Goal: Task Accomplishment & Management: Manage account settings

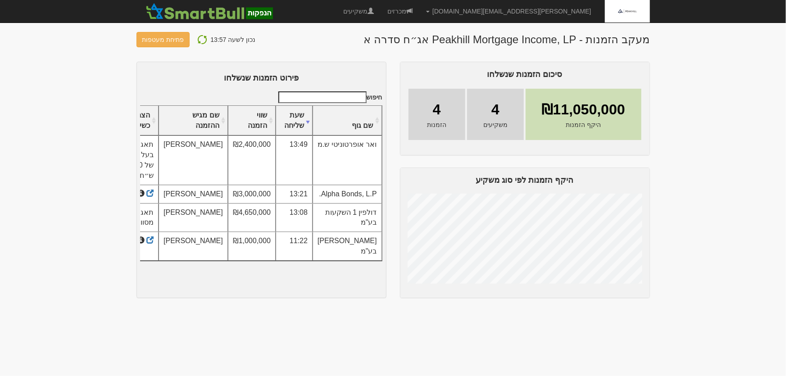
click at [198, 39] on img at bounding box center [202, 39] width 11 height 11
drag, startPoint x: 203, startPoint y: 40, endPoint x: 207, endPoint y: 49, distance: 9.5
click at [202, 40] on img at bounding box center [202, 39] width 11 height 11
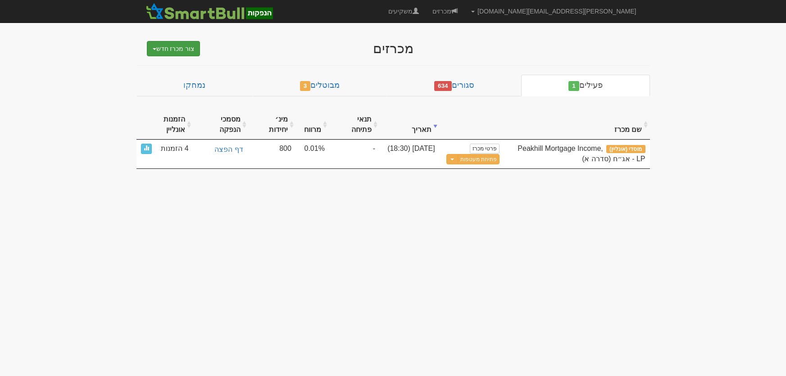
click at [169, 49] on button "צור מכרז חדש" at bounding box center [174, 48] width 54 height 15
click at [180, 63] on link "מוסדי" at bounding box center [150, 66] width 99 height 12
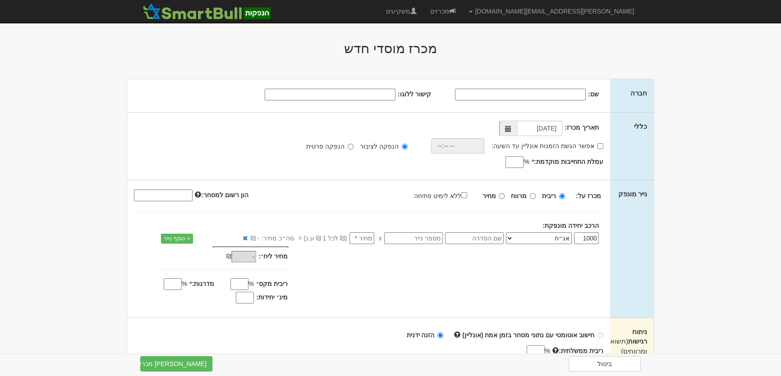
click at [572, 94] on input "שם:" at bounding box center [520, 95] width 131 height 12
type input "הראל ריביות ופיקדונות בעמ"
click at [373, 93] on input "קישור ללוגו:" at bounding box center [330, 95] width 131 height 12
paste input "https://shukabit.co.il/themes/_dec20/images/og_images/harel_logo.png"
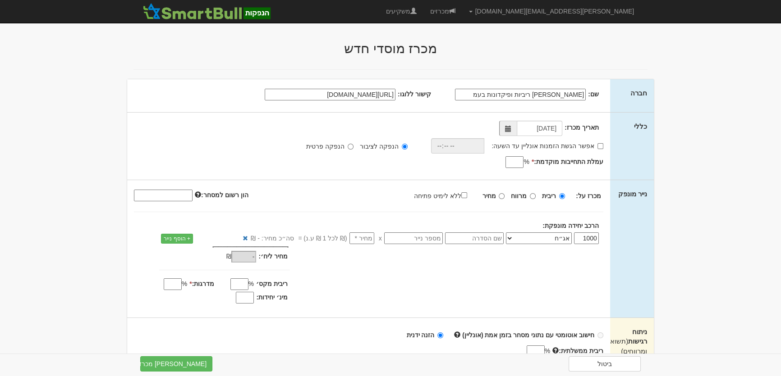
click at [505, 127] on span at bounding box center [508, 129] width 6 height 6
type input "https://shukabit.co.il/themes/_dec20/images/og_images/harel_logo.png"
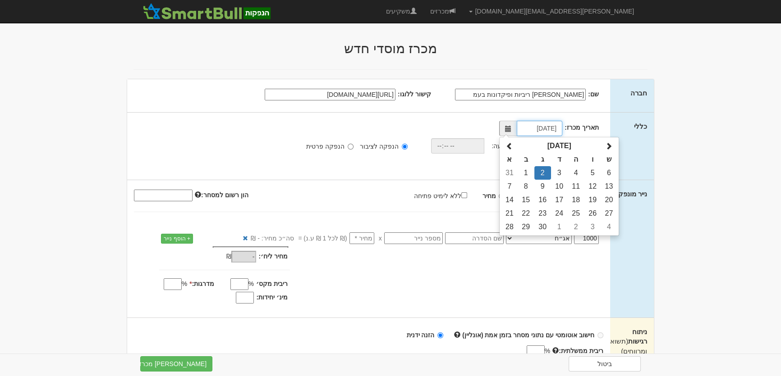
scroll to position [0, 0]
click at [556, 172] on td "3" at bounding box center [559, 173] width 17 height 14
type input "03/09/2025"
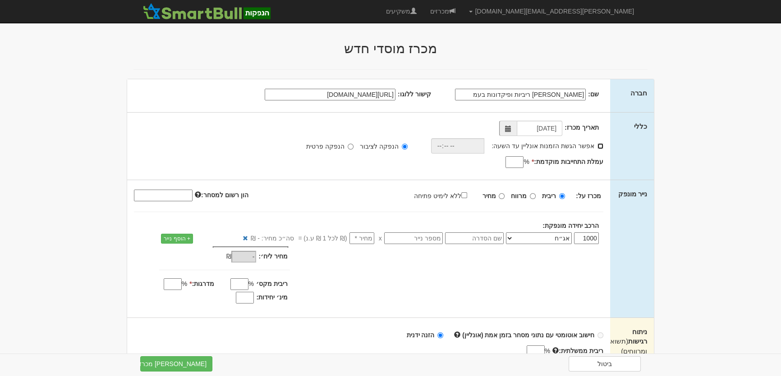
click at [598, 146] on input "אפשר הגשת הזמנות אונליין עד השעה:" at bounding box center [600, 146] width 6 height 6
checkbox input "true"
click at [442, 146] on input "time" at bounding box center [455, 145] width 54 height 15
type input "18:30"
click at [521, 160] on input "עמלת התחייבות מוקדמת: *" at bounding box center [514, 162] width 18 height 12
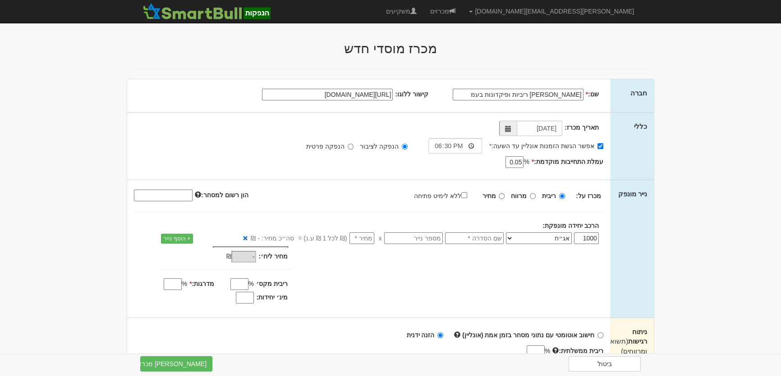
type input "0.05"
click at [533, 195] on input "מרווח" at bounding box center [533, 196] width 6 height 6
radio input "true"
click at [244, 284] on input "מרווח מקס׳" at bounding box center [238, 285] width 18 height 12
type input "0.15"
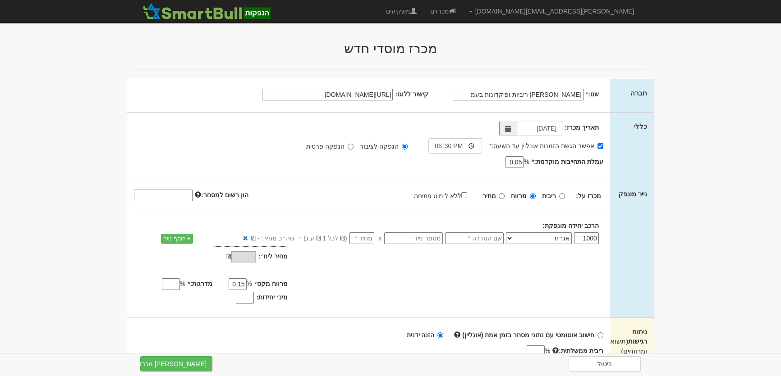
drag, startPoint x: 180, startPoint y: 286, endPoint x: 189, endPoint y: 279, distance: 11.5
click at [180, 286] on input "מדרגות: *" at bounding box center [171, 285] width 18 height 12
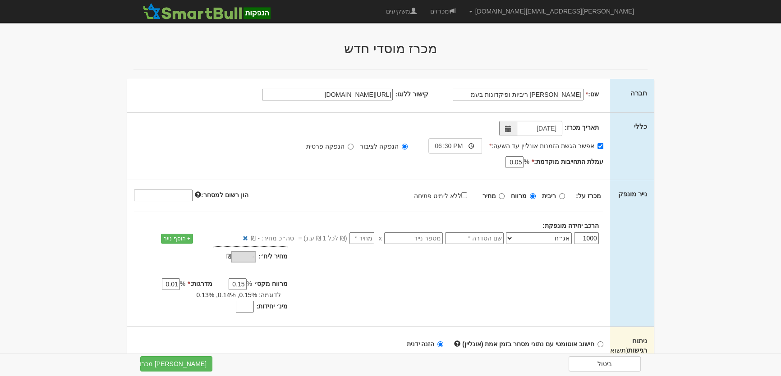
type input "0.01"
click at [472, 238] on input "text" at bounding box center [474, 239] width 59 height 12
type input "סדרה ד"
click at [369, 236] on input "number" at bounding box center [361, 239] width 25 height 12
type input "1"
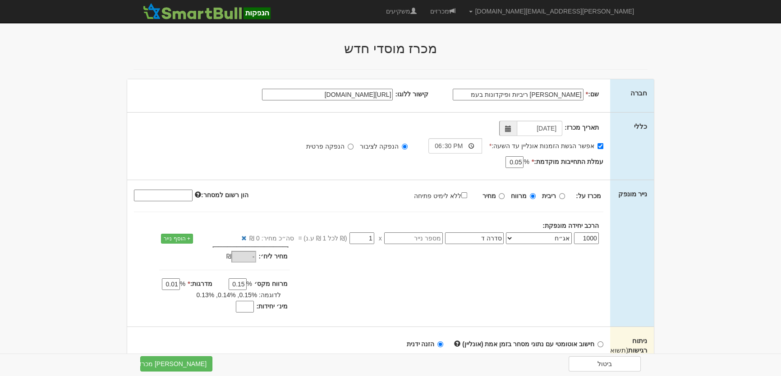
type input "1,000"
type input "1"
drag, startPoint x: 245, startPoint y: 310, endPoint x: 260, endPoint y: 300, distance: 18.3
click at [245, 310] on input "מינ׳ יחידות:" at bounding box center [245, 307] width 18 height 12
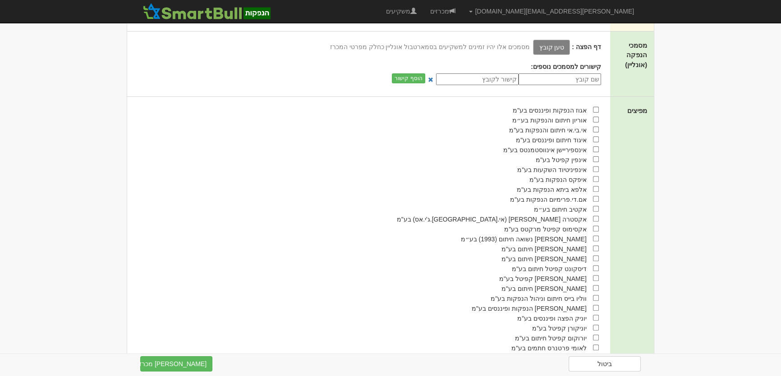
scroll to position [451, 0]
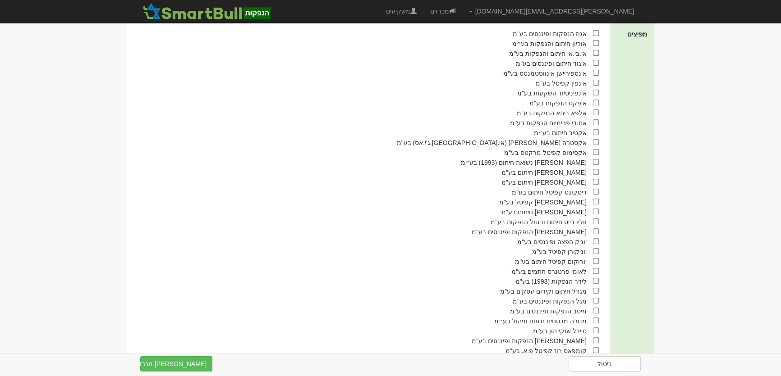
type input "800"
click at [595, 284] on input "checkbox" at bounding box center [596, 281] width 6 height 6
checkbox input "true"
click at [200, 365] on button "צור מכרז" at bounding box center [176, 364] width 72 height 15
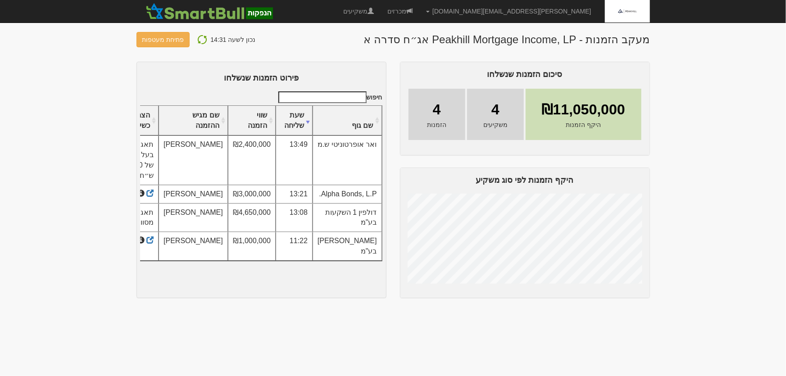
click at [198, 41] on img at bounding box center [202, 39] width 11 height 11
click at [197, 40] on img at bounding box center [202, 39] width 11 height 11
click at [200, 37] on img at bounding box center [202, 39] width 11 height 11
click at [202, 37] on img at bounding box center [202, 39] width 11 height 11
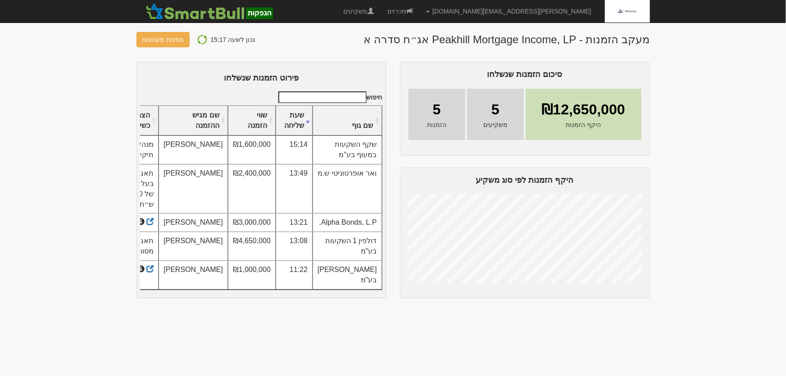
click at [199, 38] on img at bounding box center [202, 39] width 11 height 11
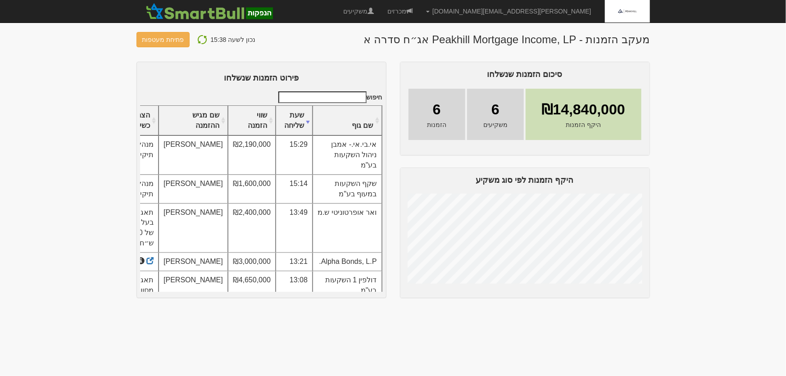
click at [198, 38] on img at bounding box center [202, 39] width 11 height 11
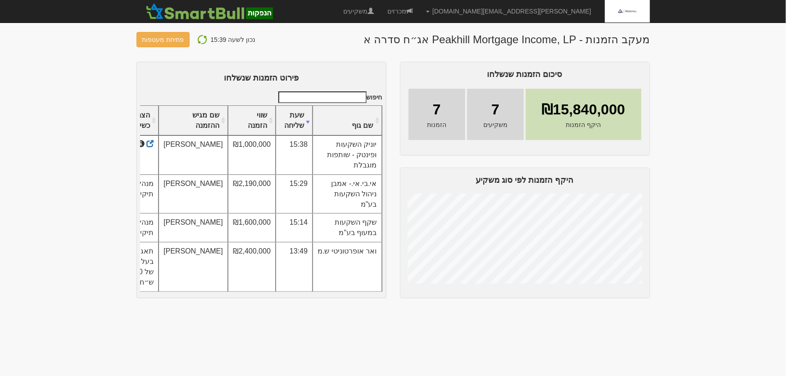
click at [201, 41] on img at bounding box center [202, 39] width 11 height 11
click at [198, 41] on img at bounding box center [202, 39] width 11 height 11
click at [198, 43] on img at bounding box center [202, 39] width 11 height 11
click at [198, 36] on img at bounding box center [202, 39] width 11 height 11
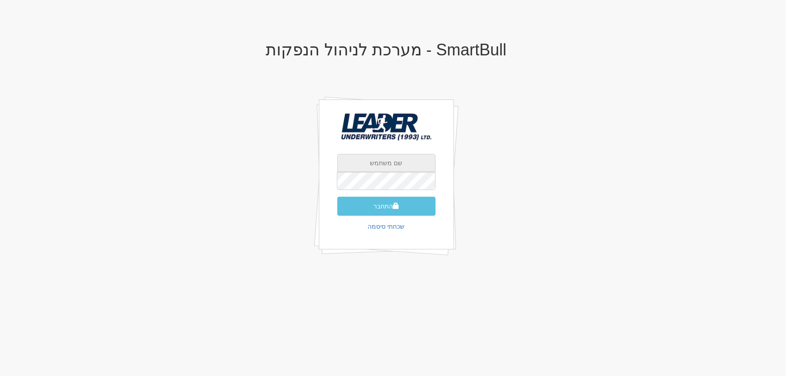
click at [393, 162] on input "text" at bounding box center [387, 163] width 98 height 18
type input "yaelb@leadercm.co.il"
click at [384, 204] on button "התחבר" at bounding box center [387, 206] width 98 height 19
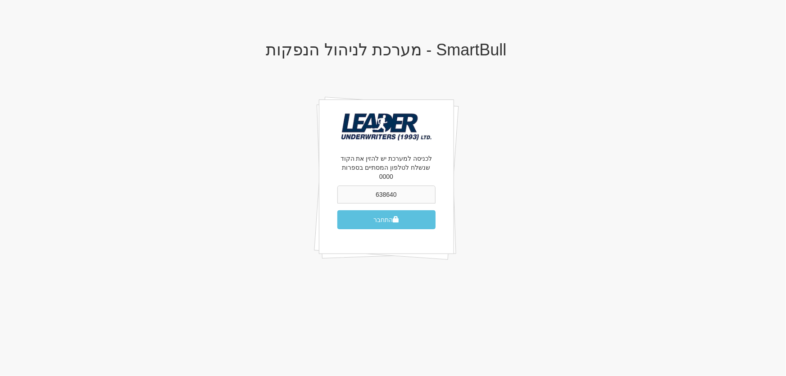
type input "638640"
click at [338, 210] on button "התחבר" at bounding box center [387, 219] width 98 height 19
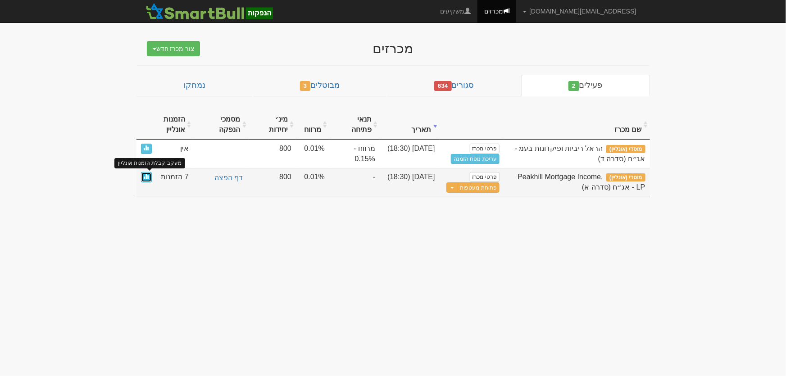
click at [145, 176] on span at bounding box center [146, 176] width 5 height 5
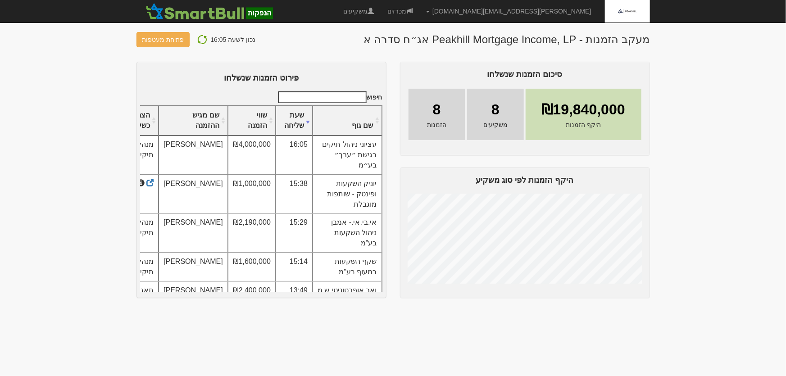
click at [197, 44] on img at bounding box center [202, 39] width 11 height 11
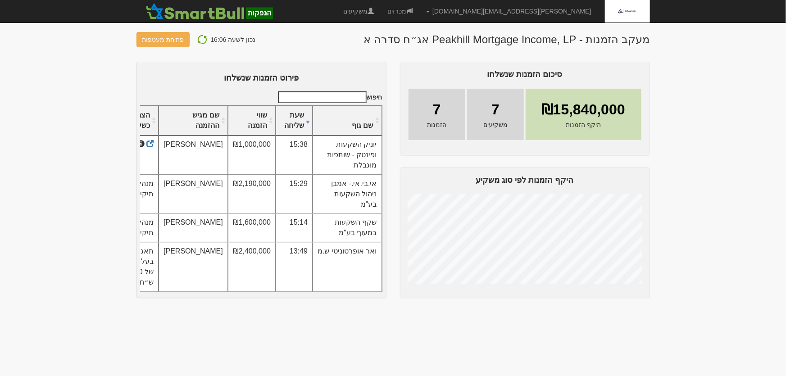
click at [198, 37] on img at bounding box center [202, 39] width 11 height 11
click at [197, 36] on img at bounding box center [202, 39] width 11 height 11
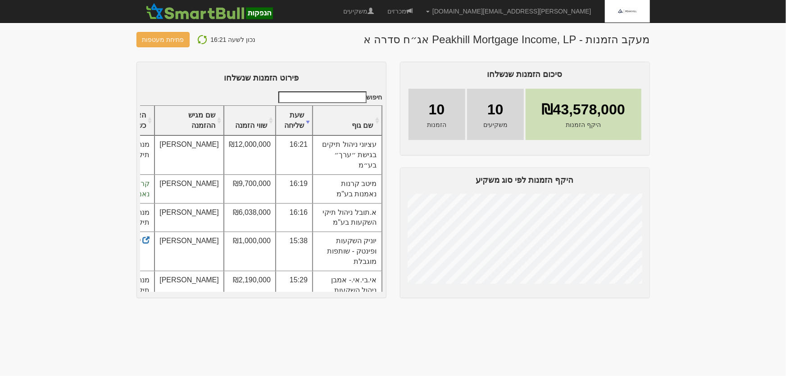
click at [198, 41] on img at bounding box center [202, 39] width 11 height 11
click at [197, 41] on img at bounding box center [202, 39] width 11 height 11
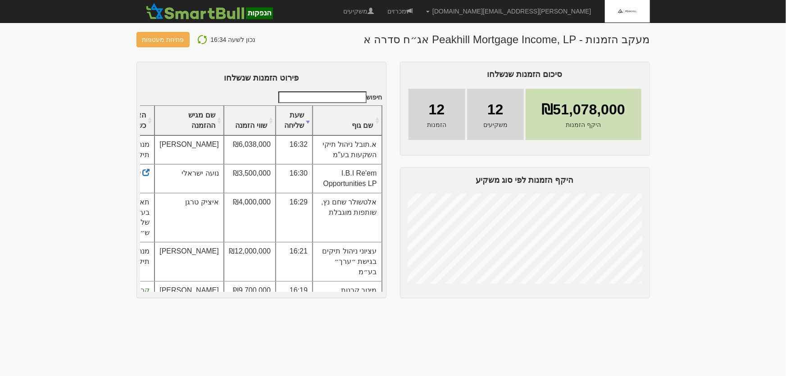
click at [197, 40] on img at bounding box center [202, 39] width 11 height 11
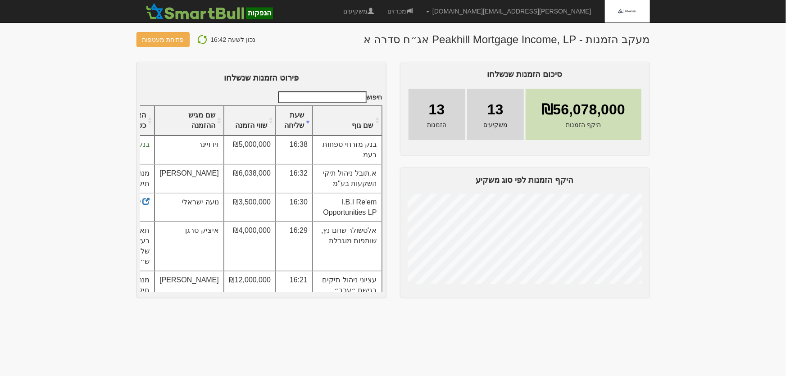
click at [197, 41] on img at bounding box center [202, 39] width 11 height 11
click at [198, 39] on img at bounding box center [202, 39] width 11 height 11
click at [200, 37] on img at bounding box center [202, 39] width 11 height 11
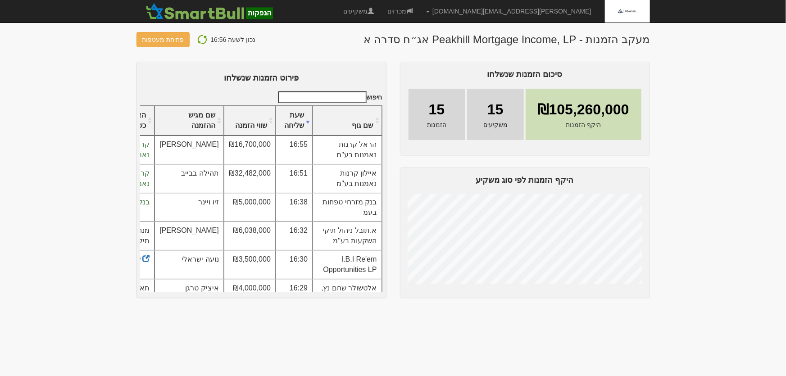
click at [197, 40] on img at bounding box center [202, 39] width 11 height 11
click at [161, 40] on button "פתיחת מעטפות" at bounding box center [164, 39] width 54 height 15
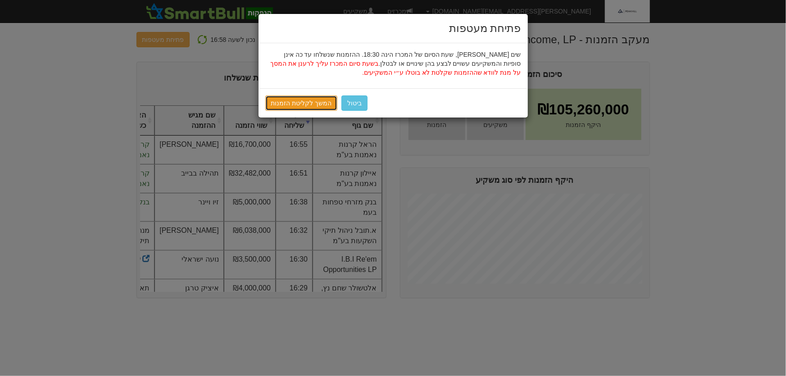
click at [298, 104] on link "המשך לקליטת הזמנות" at bounding box center [301, 103] width 73 height 15
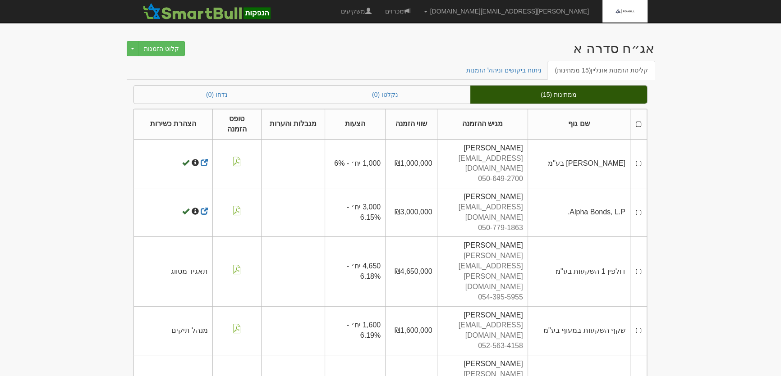
click at [640, 123] on th at bounding box center [638, 125] width 17 height 30
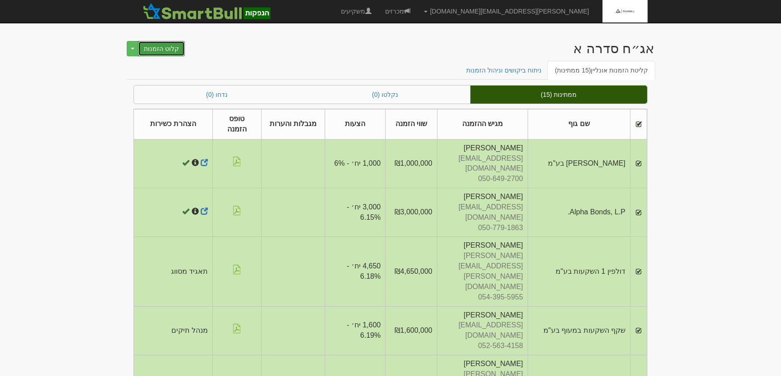
click at [158, 54] on button "קלוט הזמנות" at bounding box center [161, 48] width 47 height 15
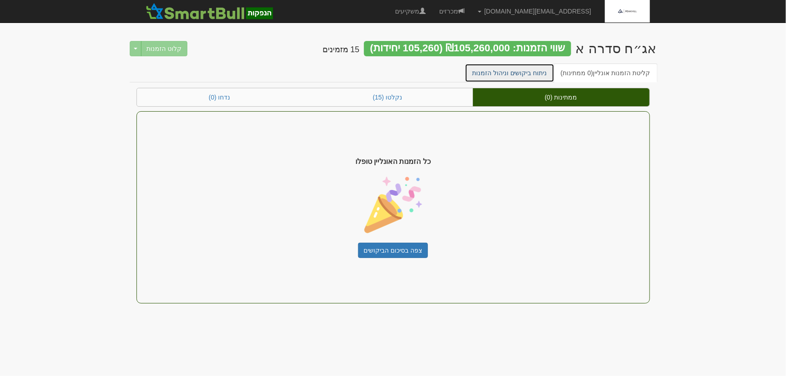
click at [536, 77] on link "ניתוח ביקושים וניהול הזמנות" at bounding box center [510, 73] width 90 height 19
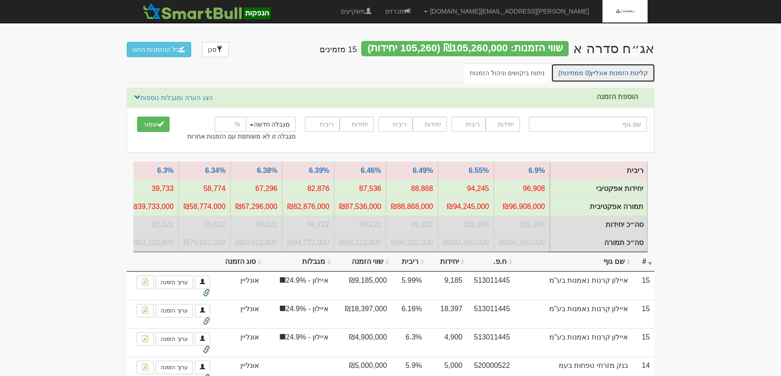
click at [605, 73] on link "קליטת הזמנות אונליין (0 ממתינות)" at bounding box center [603, 73] width 104 height 19
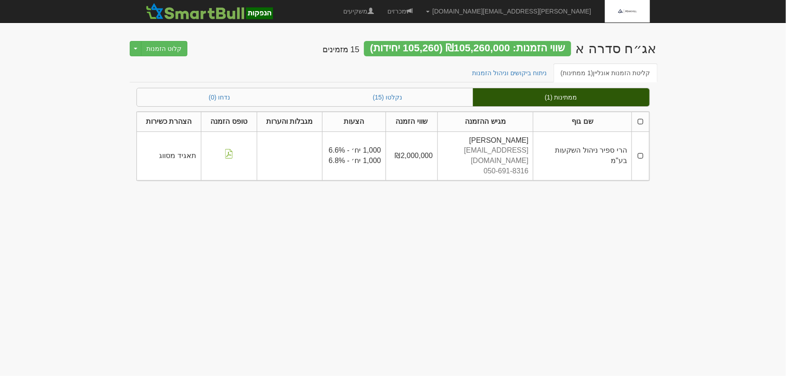
click at [642, 149] on td at bounding box center [640, 156] width 17 height 49
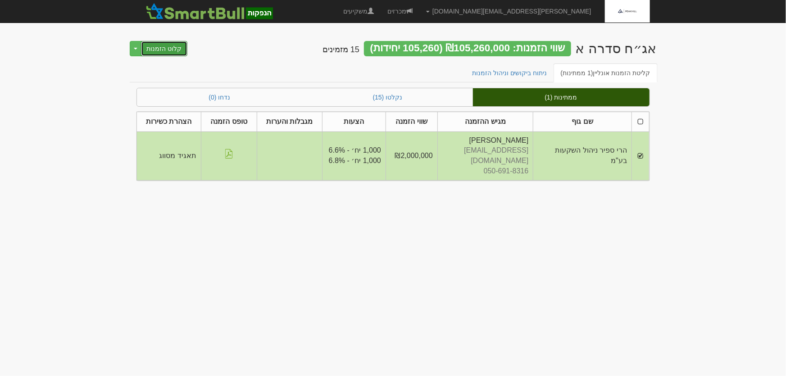
click at [160, 50] on button "קלוט הזמנות" at bounding box center [164, 48] width 47 height 15
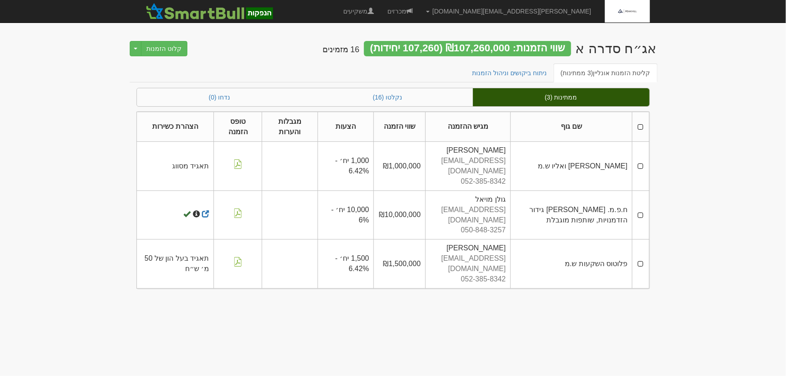
click at [640, 160] on td at bounding box center [641, 166] width 17 height 49
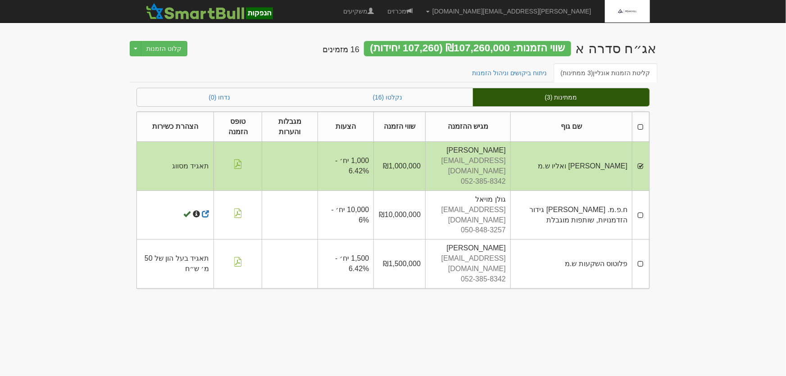
click at [640, 199] on td at bounding box center [641, 215] width 17 height 49
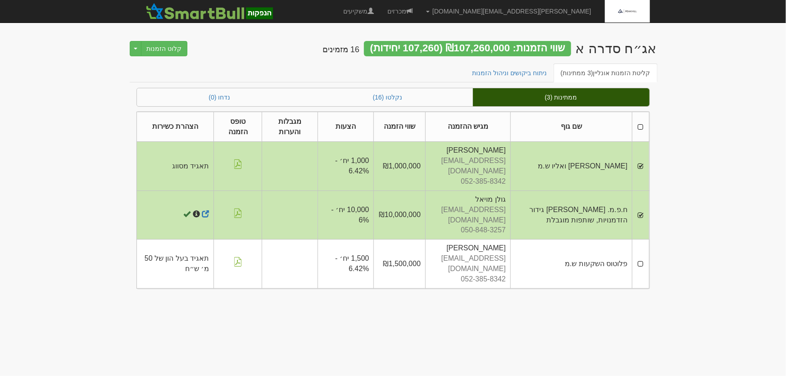
click at [640, 240] on td at bounding box center [641, 264] width 17 height 49
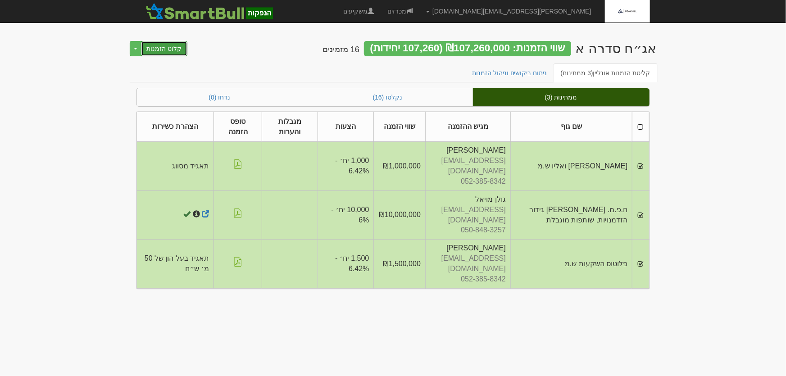
click at [165, 50] on button "קלוט הזמנות" at bounding box center [164, 48] width 47 height 15
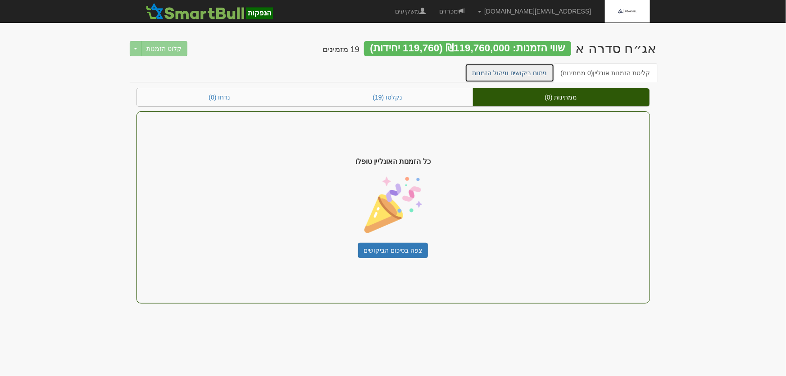
click at [532, 72] on link "ניתוח ביקושים וניהול הזמנות" at bounding box center [510, 73] width 90 height 19
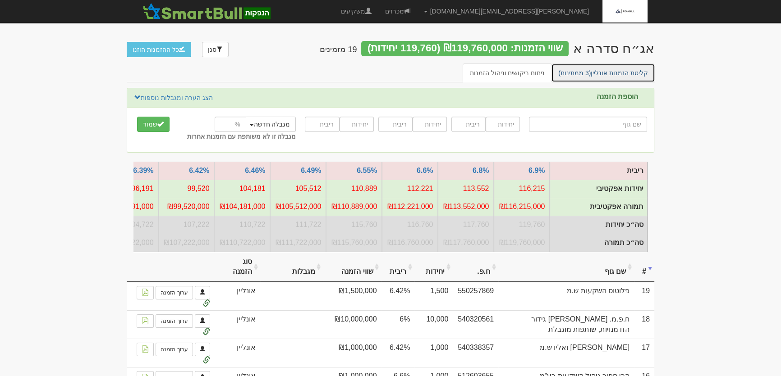
click at [590, 73] on span "(3 ממתינות)" at bounding box center [574, 72] width 32 height 7
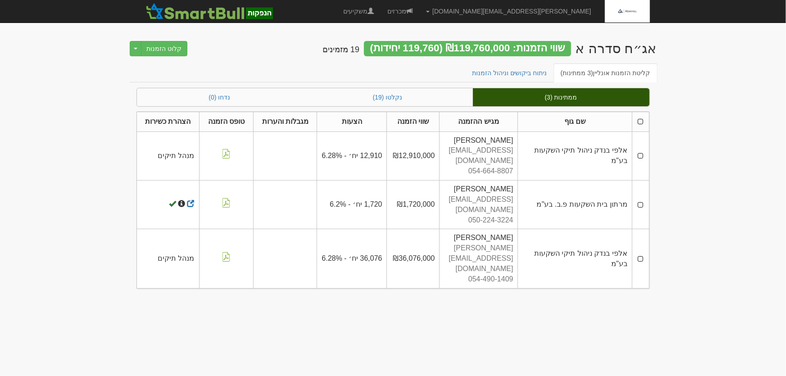
click at [643, 151] on td at bounding box center [641, 156] width 17 height 49
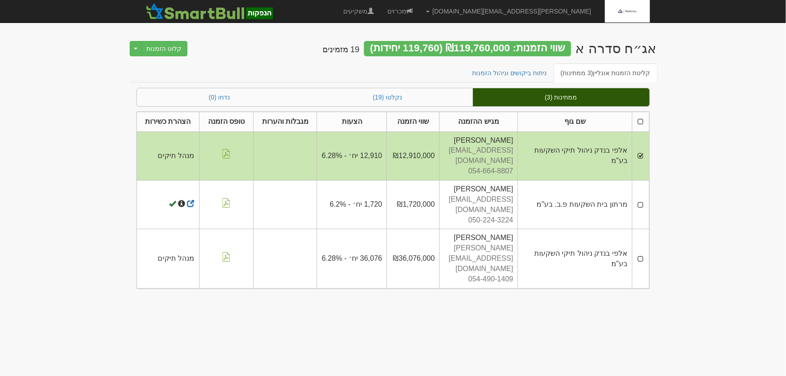
click at [640, 188] on td at bounding box center [641, 205] width 17 height 49
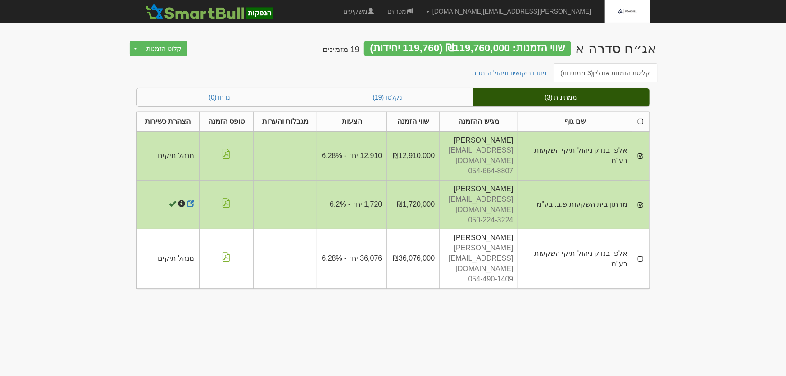
click at [640, 229] on td at bounding box center [641, 258] width 17 height 59
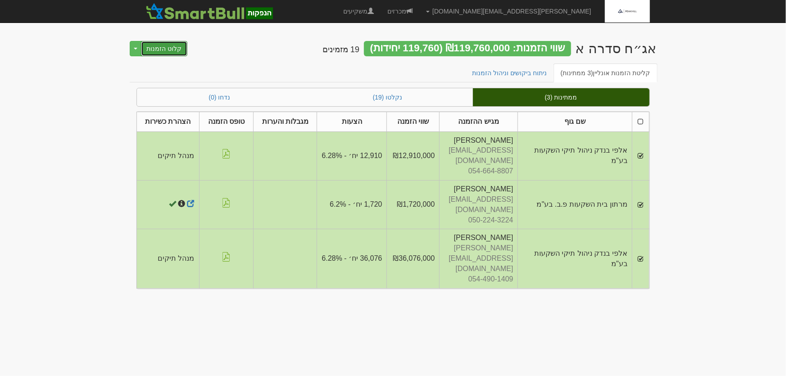
click at [171, 51] on button "קלוט הזמנות" at bounding box center [164, 48] width 47 height 15
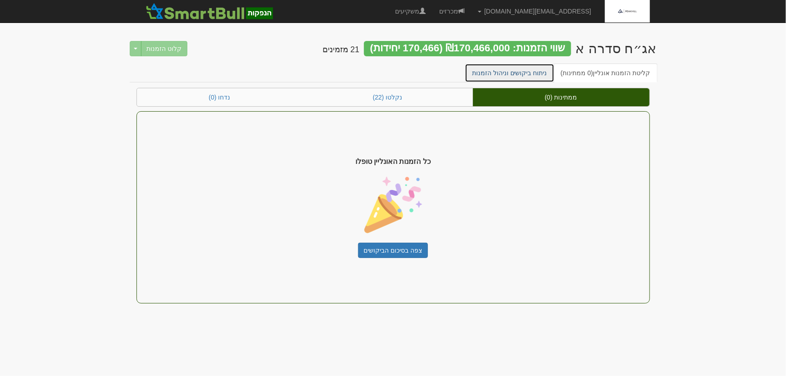
click at [498, 75] on link "ניתוח ביקושים וניהול הזמנות" at bounding box center [510, 73] width 90 height 19
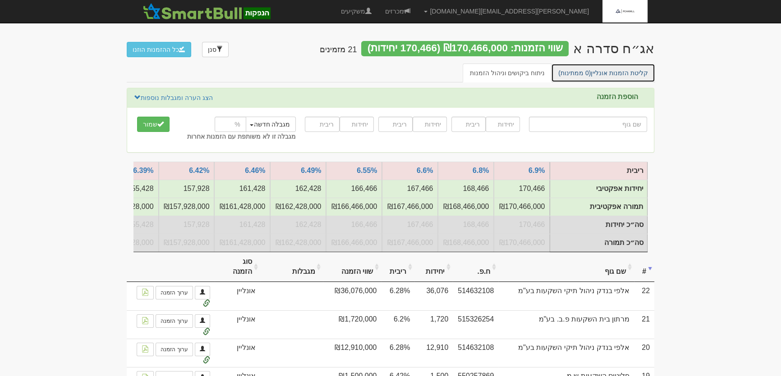
click at [609, 70] on link "קליטת הזמנות אונליין (0 ממתינות)" at bounding box center [603, 73] width 104 height 19
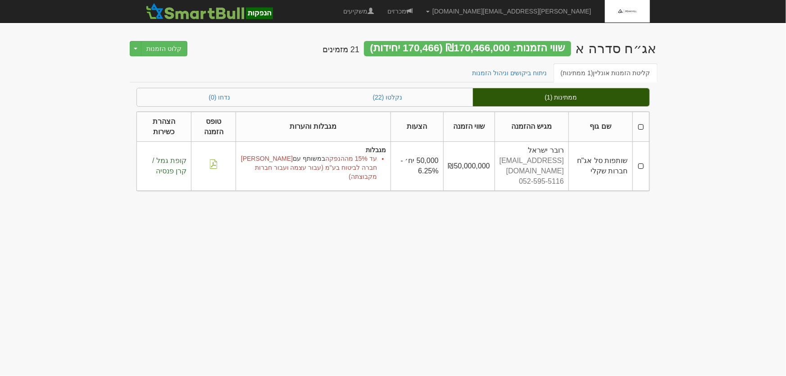
click at [640, 166] on td at bounding box center [641, 166] width 17 height 49
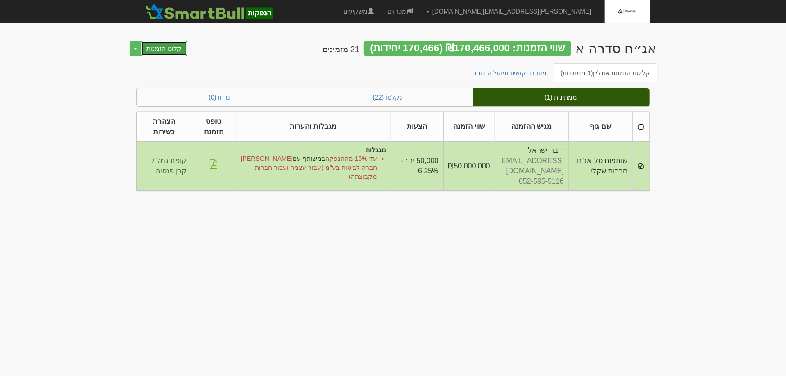
click at [170, 50] on button "קלוט הזמנות" at bounding box center [164, 48] width 47 height 15
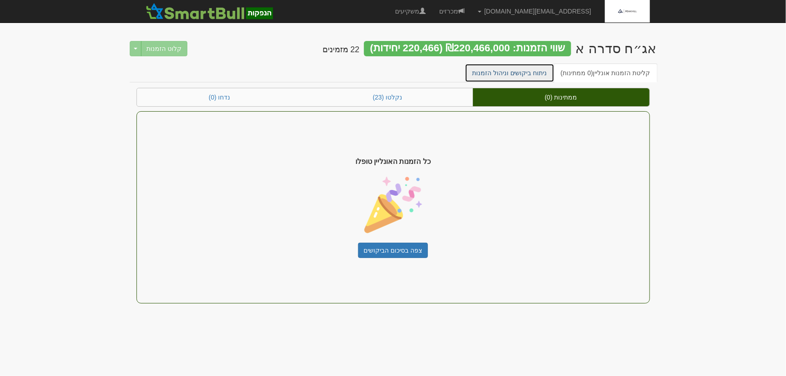
click at [532, 72] on link "ניתוח ביקושים וניהול הזמנות" at bounding box center [510, 73] width 90 height 19
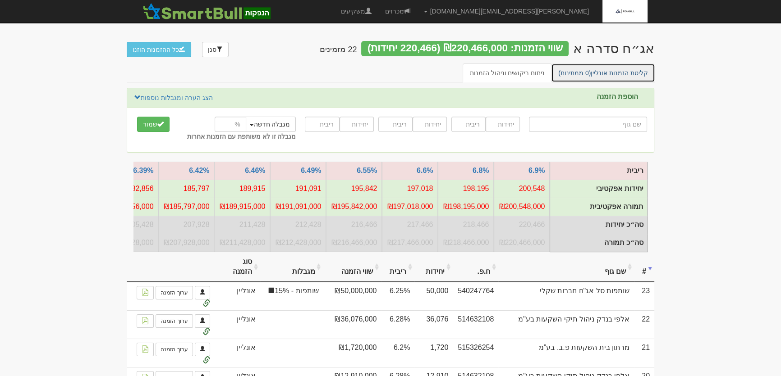
click at [603, 73] on link "קליטת הזמנות אונליין (0 ממתינות)" at bounding box center [603, 73] width 104 height 19
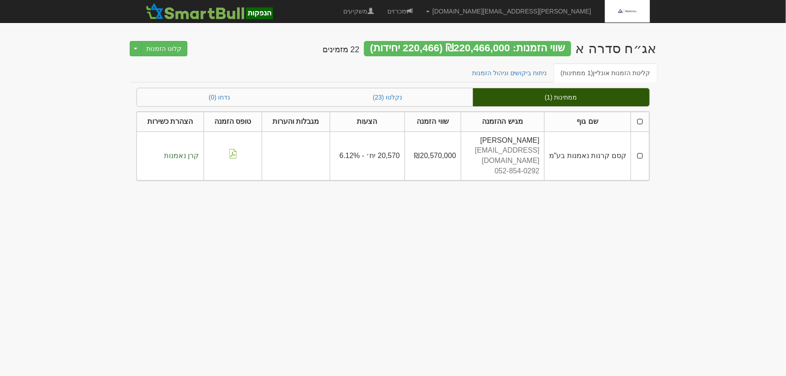
click at [640, 151] on td at bounding box center [640, 156] width 18 height 49
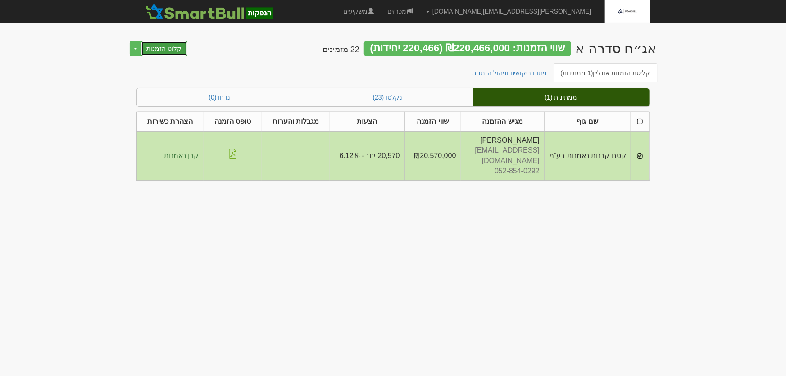
click at [165, 44] on button "קלוט הזמנות" at bounding box center [164, 48] width 47 height 15
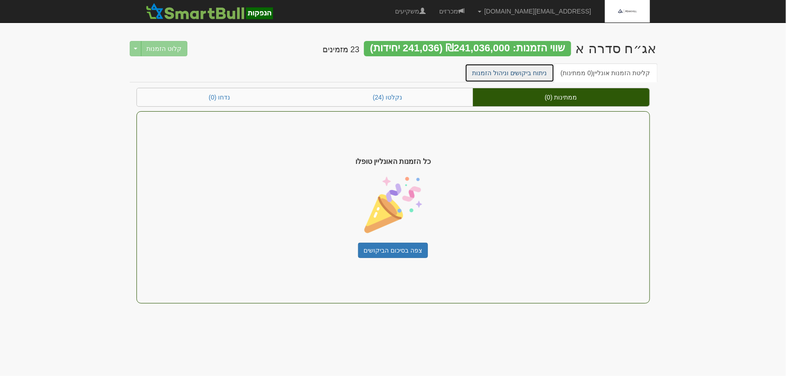
click at [508, 70] on link "ניתוח ביקושים וניהול הזמנות" at bounding box center [510, 73] width 90 height 19
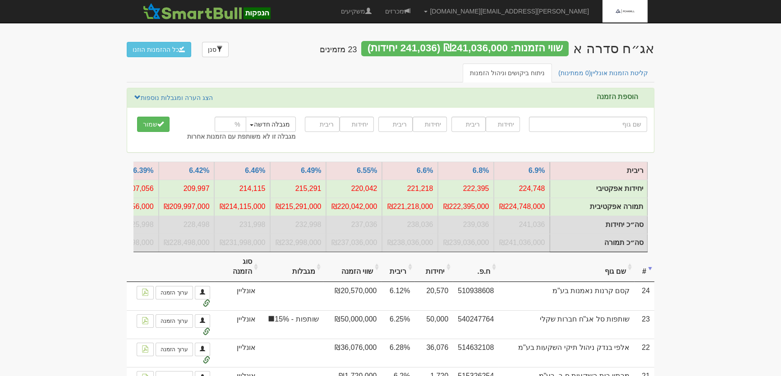
click at [201, 258] on th at bounding box center [171, 267] width 88 height 30
click at [608, 73] on link "קליטת הזמנות אונליין (0 ממתינות)" at bounding box center [603, 73] width 104 height 19
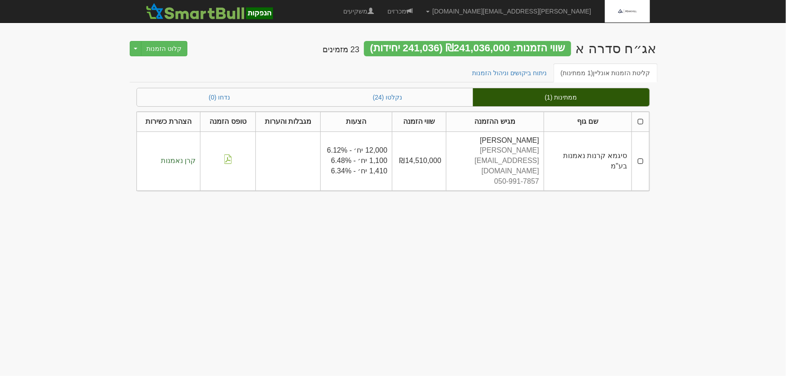
click at [645, 149] on td at bounding box center [640, 161] width 17 height 59
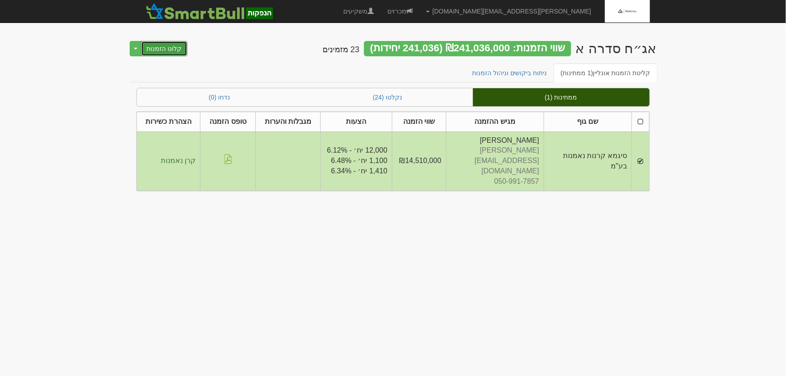
click at [169, 44] on button "קלוט הזמנות" at bounding box center [164, 48] width 47 height 15
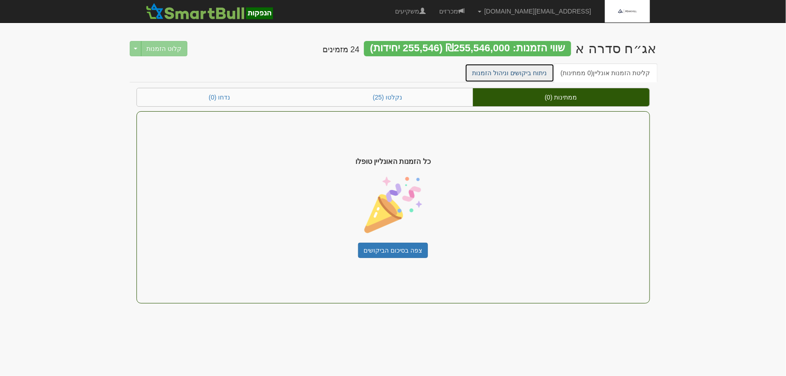
click at [525, 73] on link "ניתוח ביקושים וניהול הזמנות" at bounding box center [510, 73] width 90 height 19
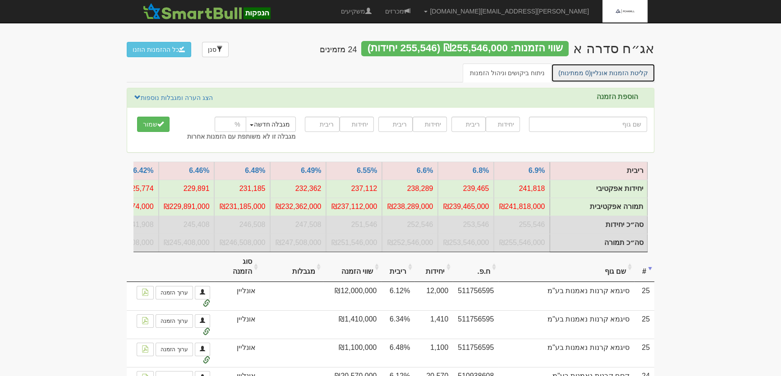
drag, startPoint x: 635, startPoint y: 71, endPoint x: 651, endPoint y: 81, distance: 18.4
click at [635, 71] on link "קליטת הזמנות אונליין (0 ממתינות)" at bounding box center [603, 73] width 104 height 19
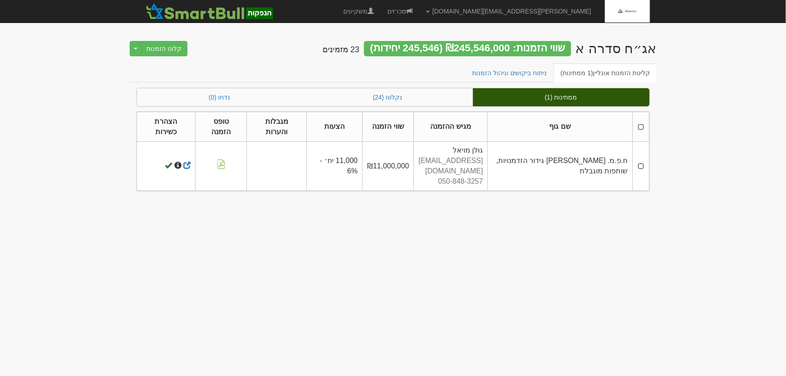
click at [640, 160] on td at bounding box center [641, 166] width 17 height 49
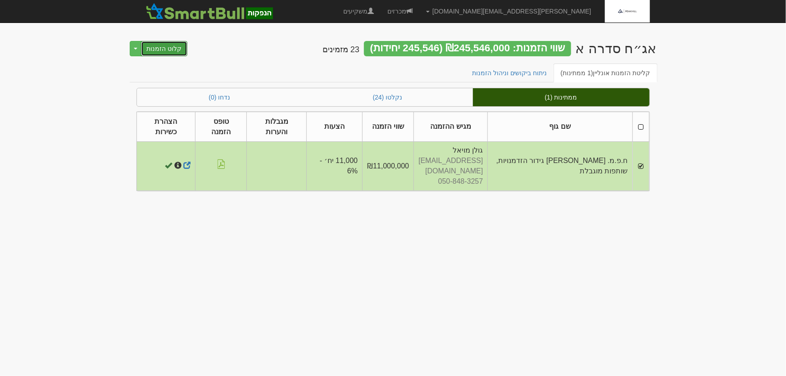
click at [164, 50] on button "קלוט הזמנות" at bounding box center [164, 48] width 47 height 15
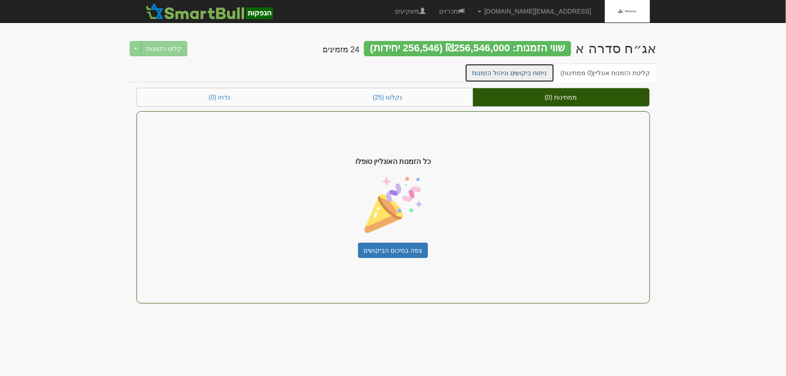
click at [523, 78] on link "ניתוח ביקושים וניהול הזמנות" at bounding box center [510, 73] width 90 height 19
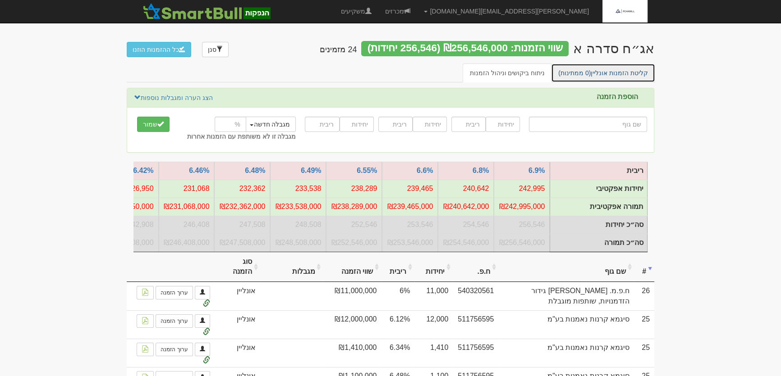
click at [610, 73] on link "קליטת הזמנות אונליין (0 ממתינות)" at bounding box center [603, 73] width 104 height 19
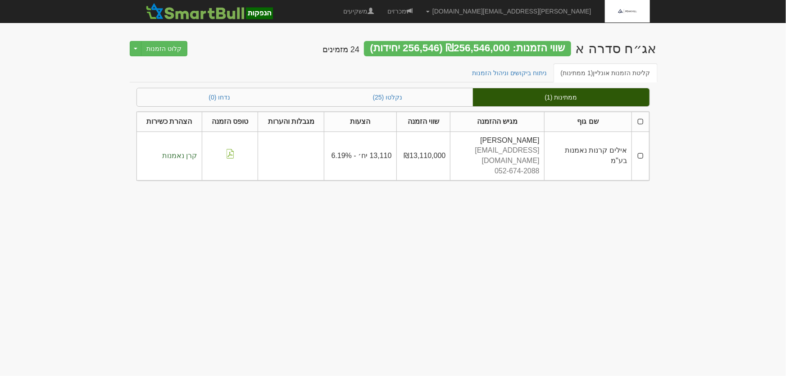
click at [641, 151] on td at bounding box center [640, 156] width 17 height 49
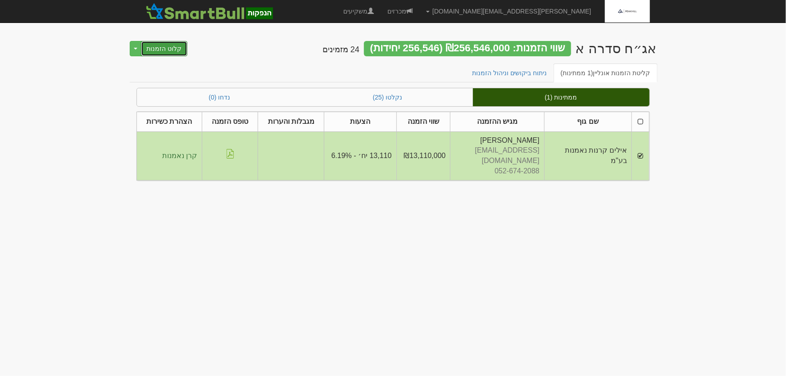
click at [164, 47] on button "קלוט הזמנות" at bounding box center [164, 48] width 47 height 15
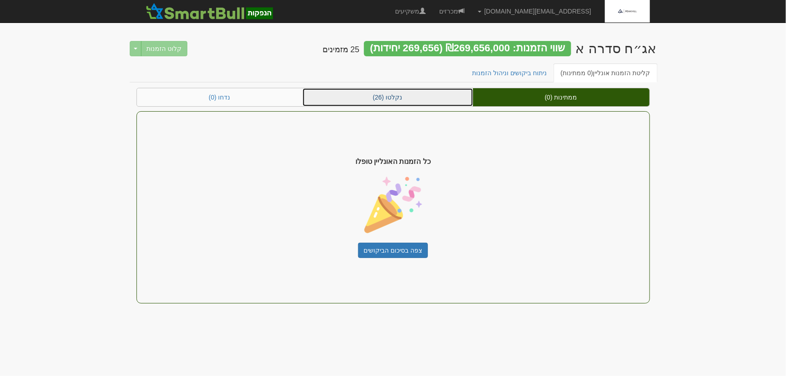
click at [396, 94] on link "נקלטו (26)" at bounding box center [388, 97] width 170 height 18
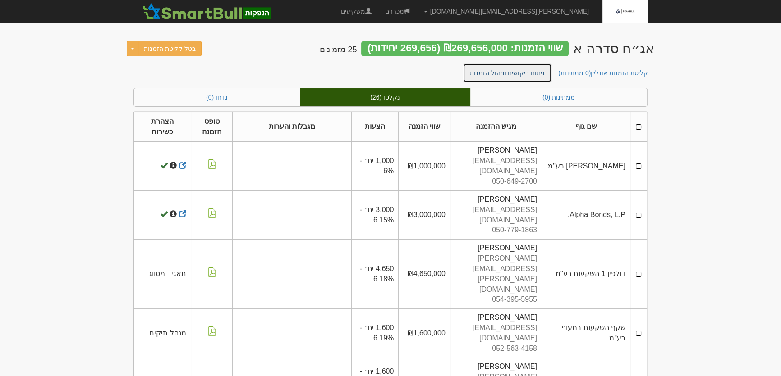
click at [531, 73] on link "ניתוח ביקושים וניהול הזמנות" at bounding box center [507, 73] width 90 height 19
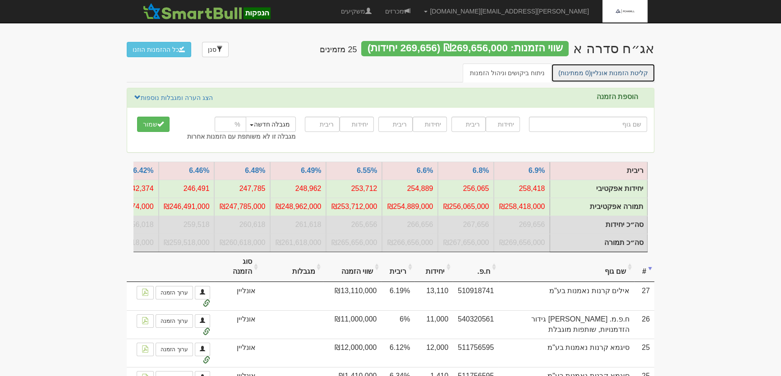
click at [616, 73] on link "קליטת הזמנות אונליין (0 ממתינות)" at bounding box center [603, 73] width 104 height 19
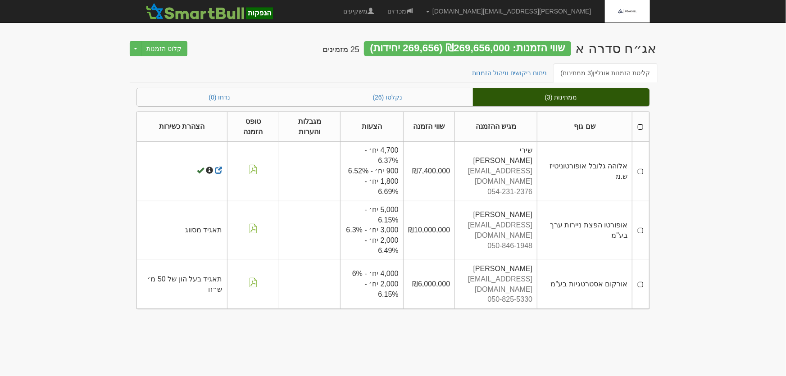
click at [642, 126] on th at bounding box center [641, 127] width 17 height 30
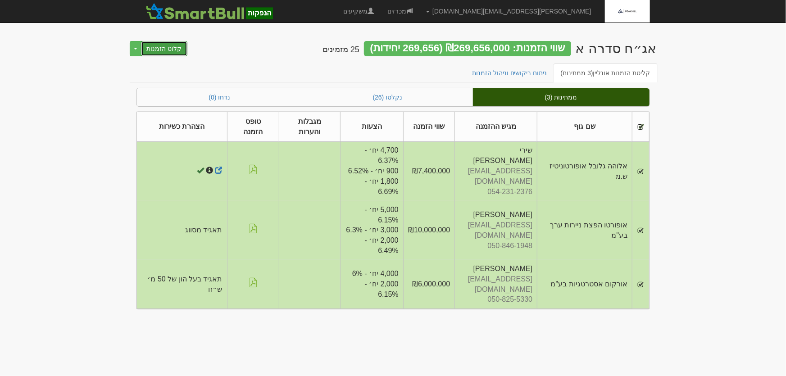
click at [167, 51] on button "קלוט הזמנות" at bounding box center [164, 48] width 47 height 15
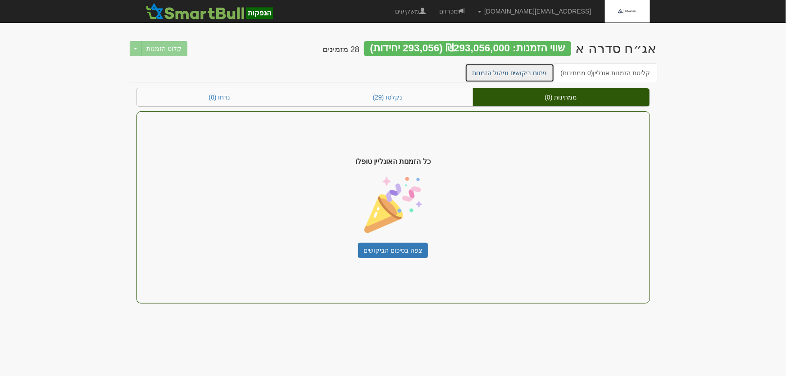
click at [533, 76] on link "ניתוח ביקושים וניהול הזמנות" at bounding box center [510, 73] width 90 height 19
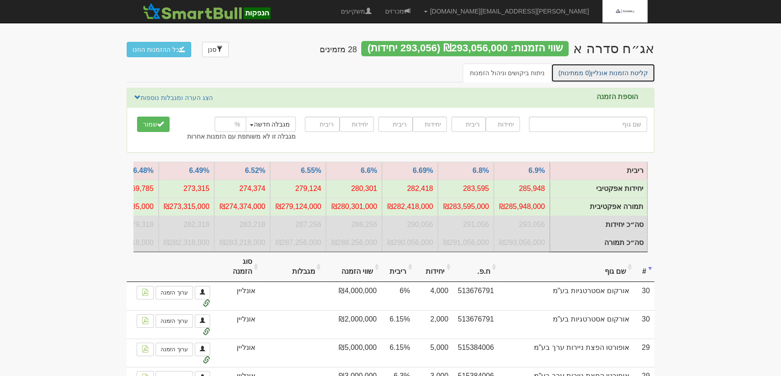
click at [599, 67] on link "קליטת הזמנות אונליין (0 ממתינות)" at bounding box center [603, 73] width 104 height 19
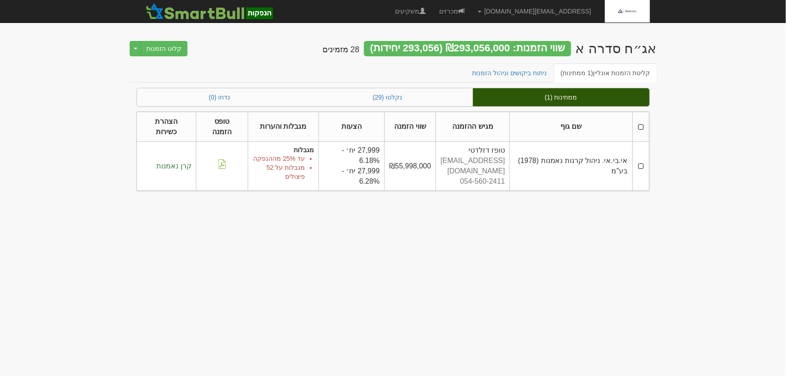
click at [640, 154] on td at bounding box center [641, 166] width 17 height 49
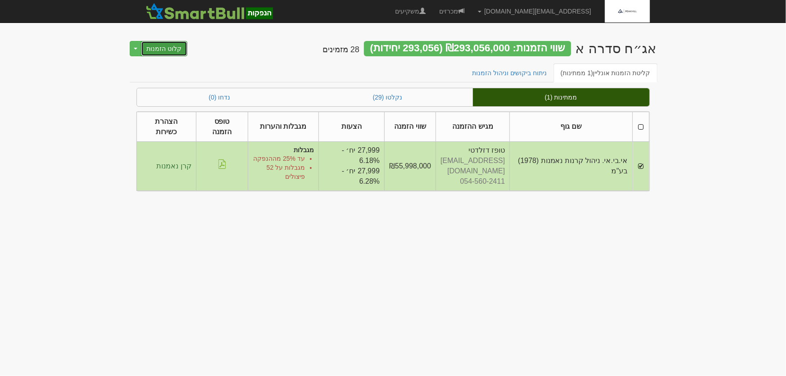
click at [162, 49] on button "קלוט הזמנות" at bounding box center [164, 48] width 47 height 15
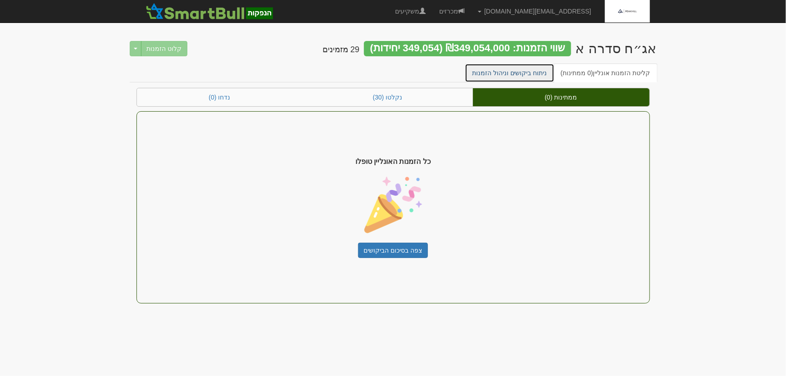
click at [525, 68] on link "ניתוח ביקושים וניהול הזמנות" at bounding box center [510, 73] width 90 height 19
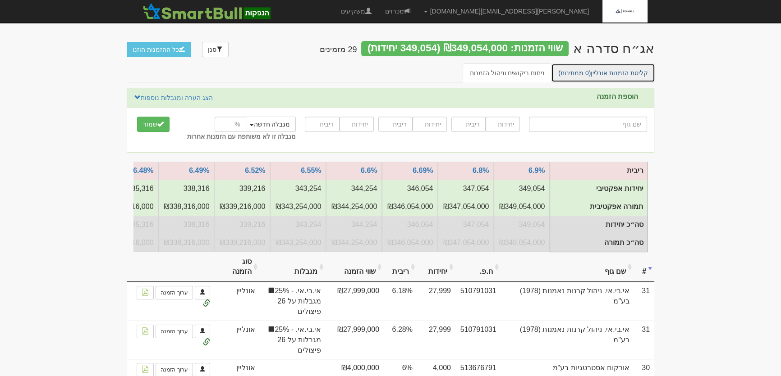
drag, startPoint x: 617, startPoint y: 73, endPoint x: 623, endPoint y: 76, distance: 5.9
click at [617, 73] on link "קליטת הזמנות אונליין (0 ממתינות)" at bounding box center [603, 73] width 104 height 19
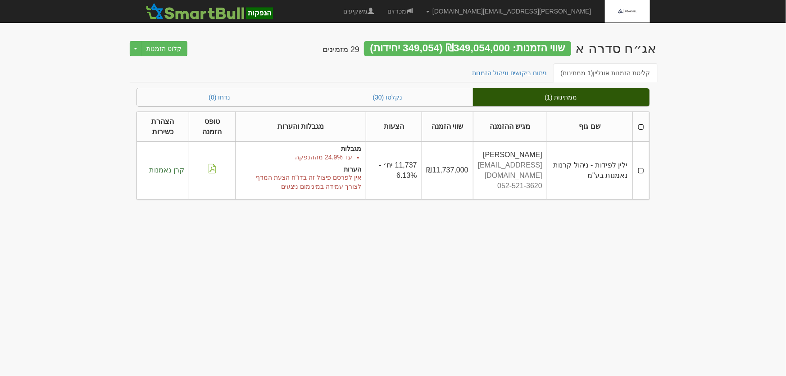
click at [640, 169] on td at bounding box center [641, 171] width 17 height 58
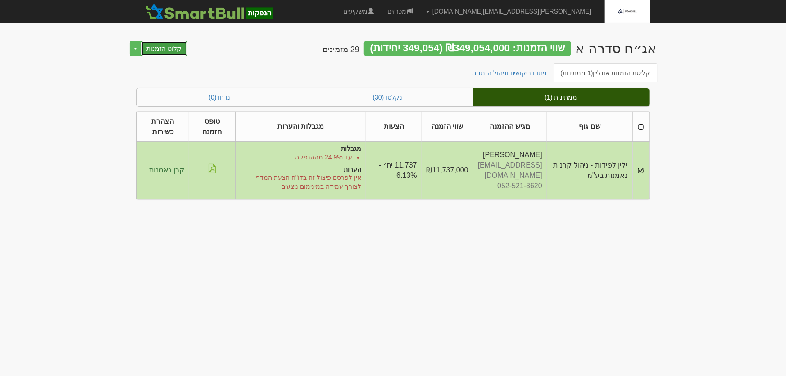
click at [158, 45] on button "קלוט הזמנות" at bounding box center [164, 48] width 47 height 15
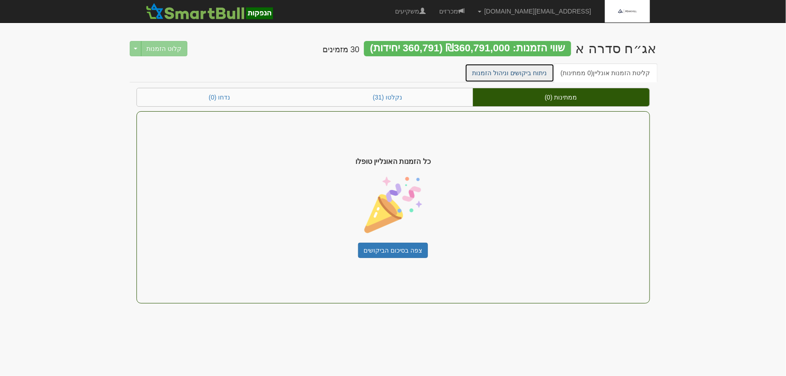
click at [528, 68] on link "ניתוח ביקושים וניהול הזמנות" at bounding box center [510, 73] width 90 height 19
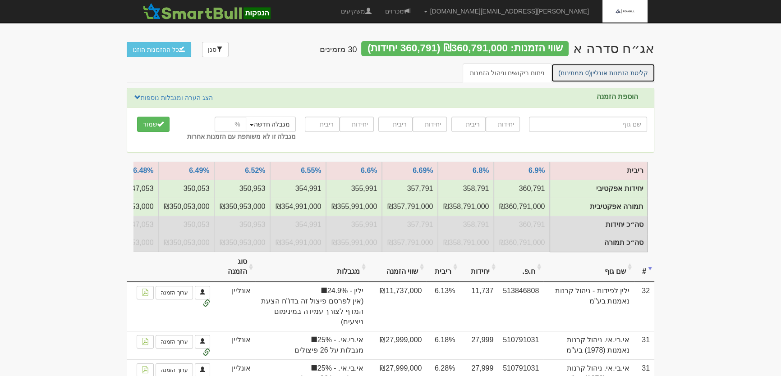
click at [597, 67] on link "קליטת הזמנות אונליין (0 ממתינות)" at bounding box center [603, 73] width 104 height 19
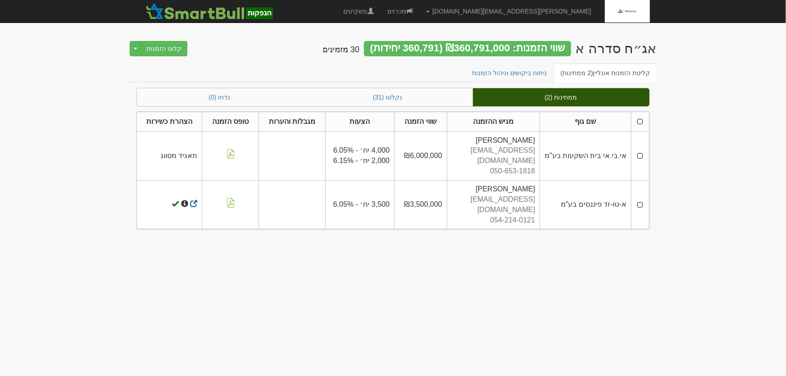
click at [640, 149] on td at bounding box center [641, 156] width 18 height 49
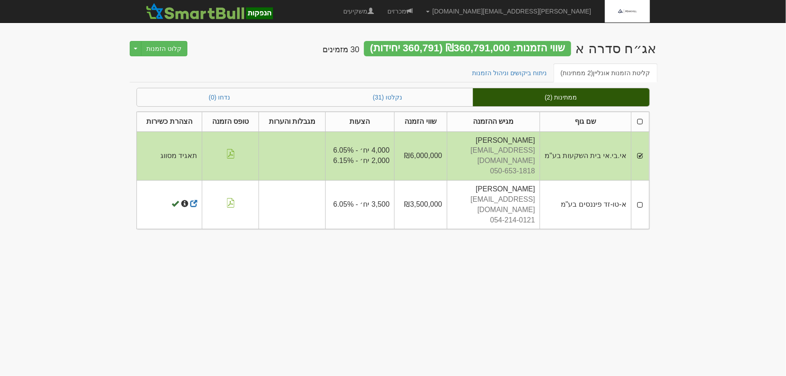
click at [643, 189] on td at bounding box center [641, 205] width 18 height 49
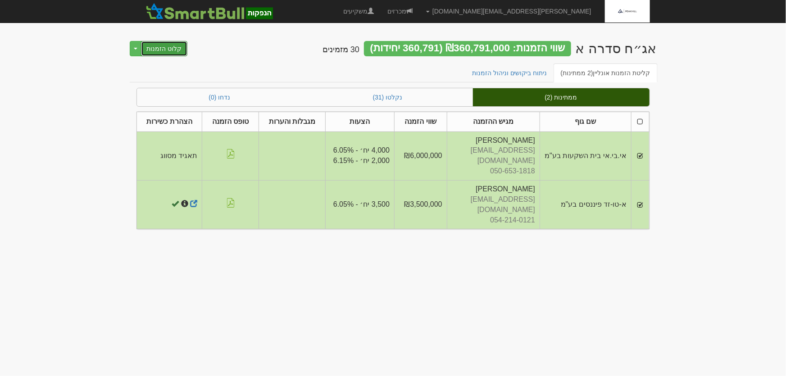
click at [150, 48] on button "קלוט הזמנות" at bounding box center [164, 48] width 47 height 15
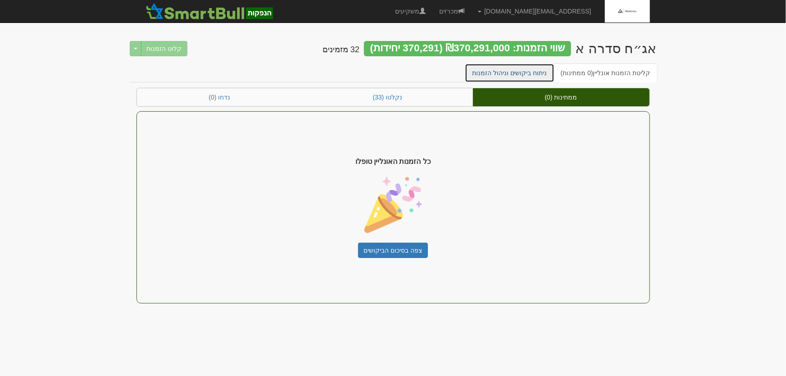
click at [529, 74] on link "ניתוח ביקושים וניהול הזמנות" at bounding box center [510, 73] width 90 height 19
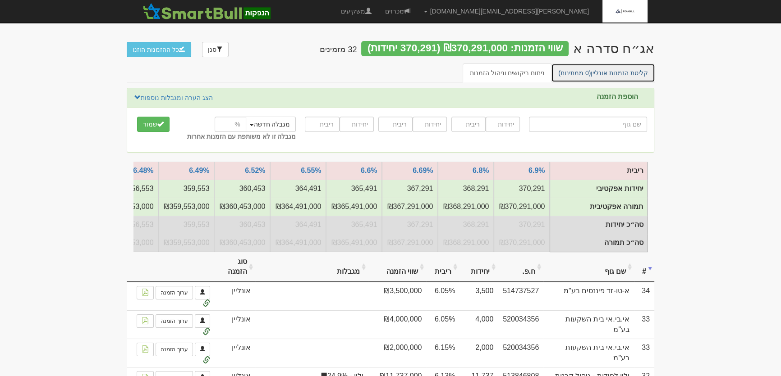
click at [616, 70] on link "קליטת הזמנות אונליין (0 ממתינות)" at bounding box center [603, 73] width 104 height 19
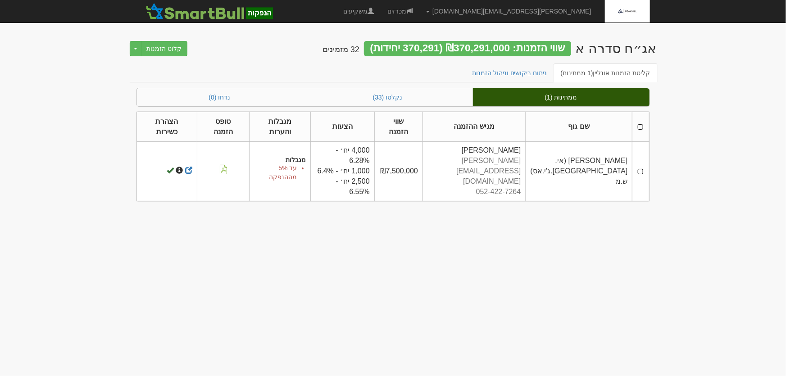
click at [641, 171] on td at bounding box center [641, 171] width 17 height 59
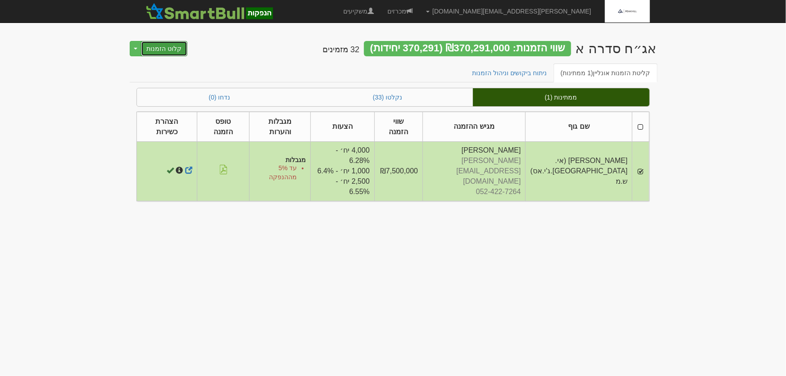
click at [171, 50] on button "קלוט הזמנות" at bounding box center [164, 48] width 47 height 15
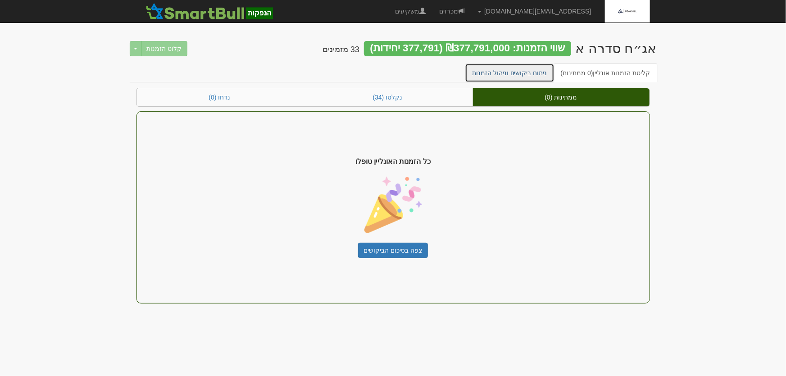
click at [530, 76] on link "ניתוח ביקושים וניהול הזמנות" at bounding box center [510, 73] width 90 height 19
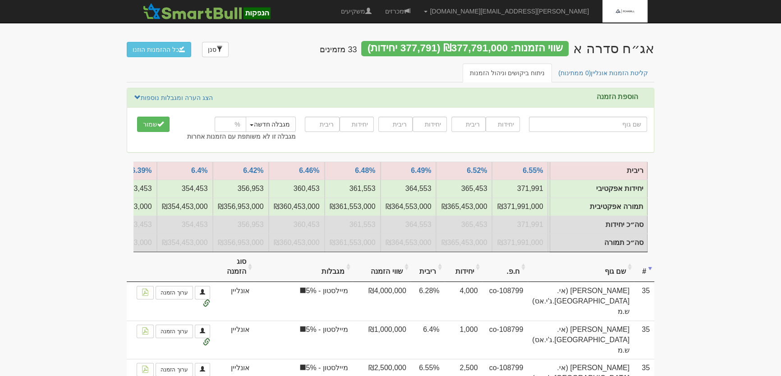
scroll to position [0, -229]
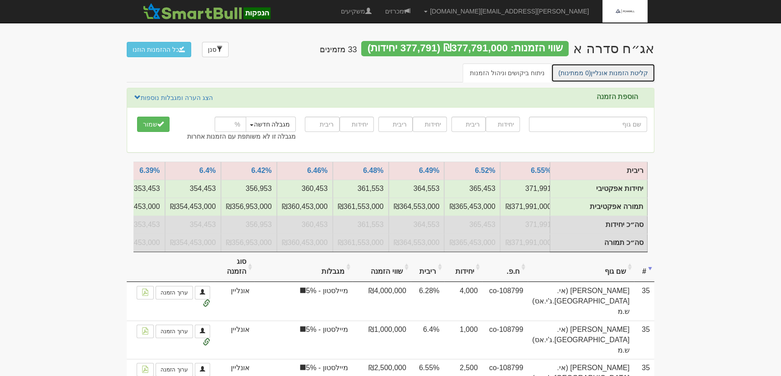
click at [618, 75] on link "קליטת הזמנות אונליין (0 ממתינות)" at bounding box center [603, 73] width 104 height 19
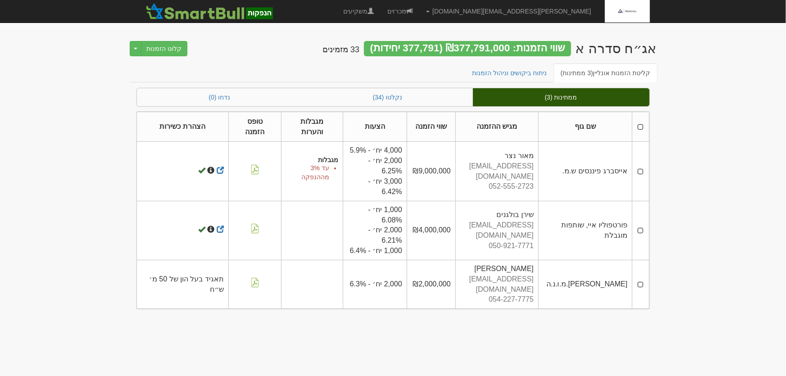
click at [642, 171] on td at bounding box center [641, 171] width 17 height 59
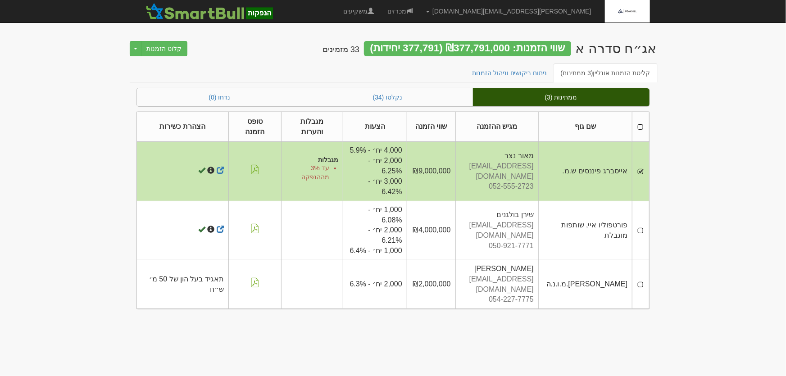
click at [640, 228] on td at bounding box center [641, 230] width 17 height 59
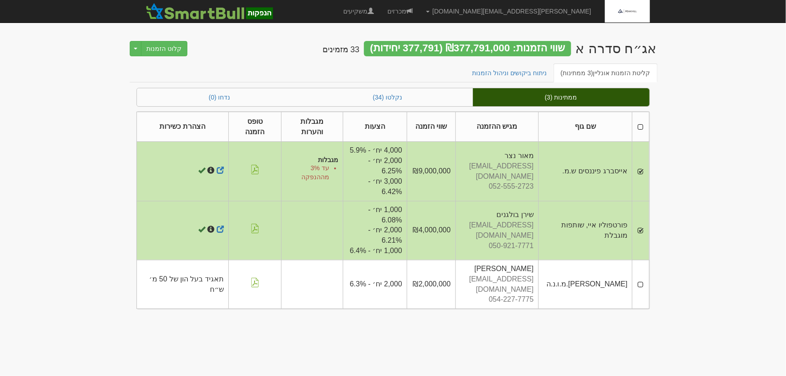
click at [639, 279] on td at bounding box center [641, 284] width 17 height 49
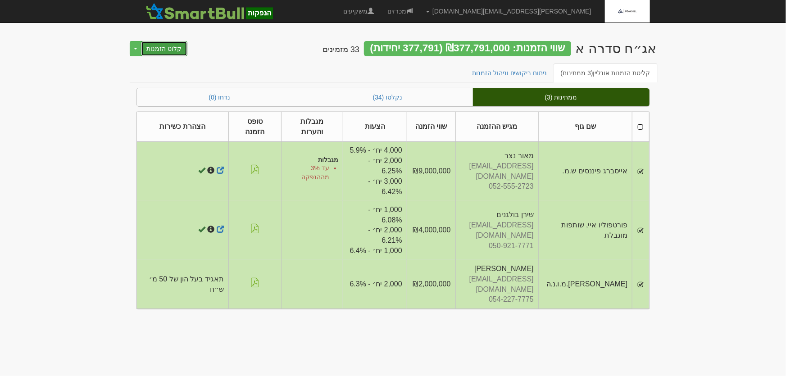
click at [172, 49] on button "קלוט הזמנות" at bounding box center [164, 48] width 47 height 15
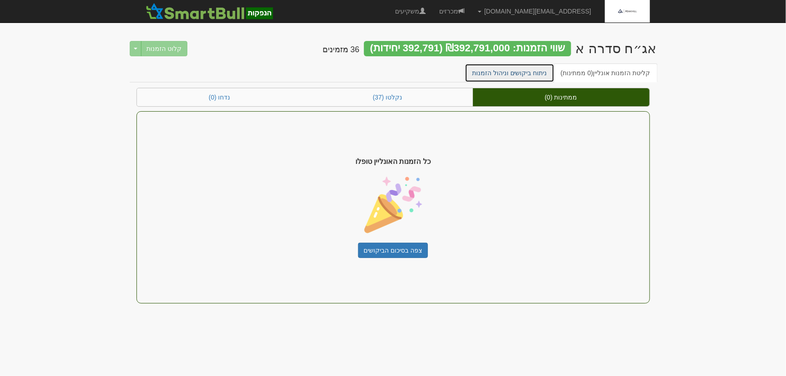
click at [532, 73] on link "ניתוח ביקושים וניהול הזמנות" at bounding box center [510, 73] width 90 height 19
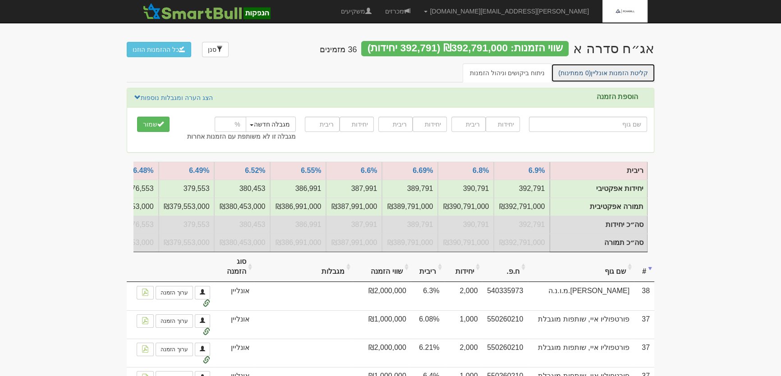
click at [596, 75] on link "קליטת הזמנות אונליין (0 ממתינות)" at bounding box center [603, 73] width 104 height 19
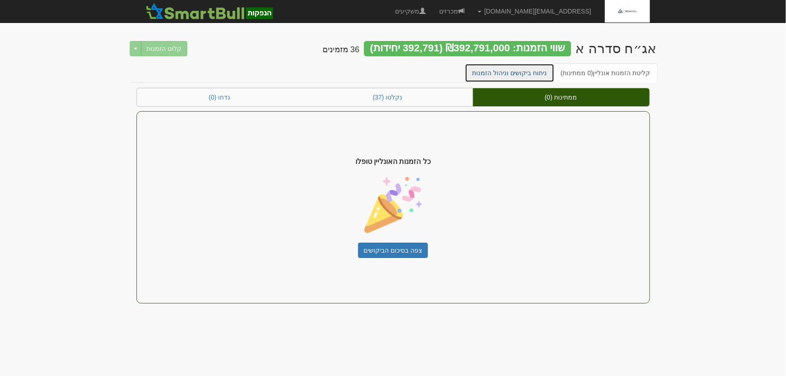
click at [532, 74] on link "ניתוח ביקושים וניהול הזמנות" at bounding box center [510, 73] width 90 height 19
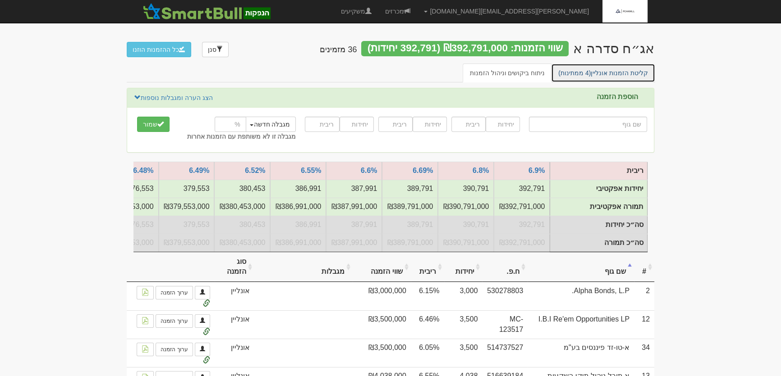
click at [608, 70] on link "קליטת הזמנות אונליין (4 ממתינות)" at bounding box center [603, 73] width 104 height 19
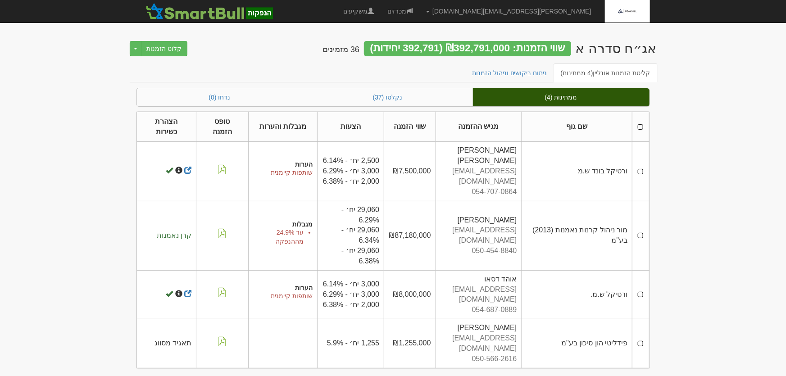
click at [642, 125] on th at bounding box center [641, 127] width 17 height 30
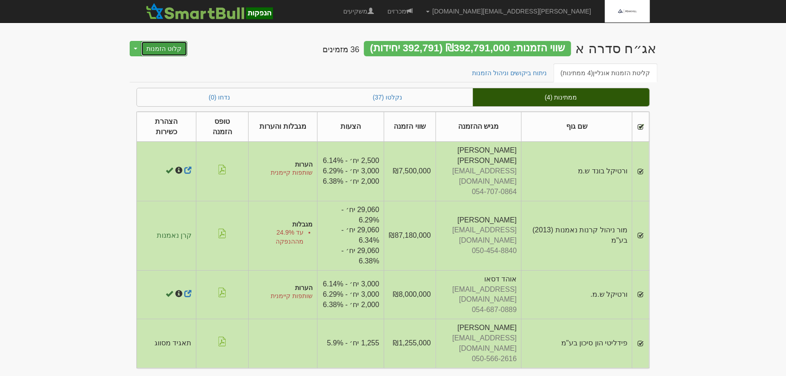
click at [156, 50] on button "קלוט הזמנות" at bounding box center [164, 48] width 47 height 15
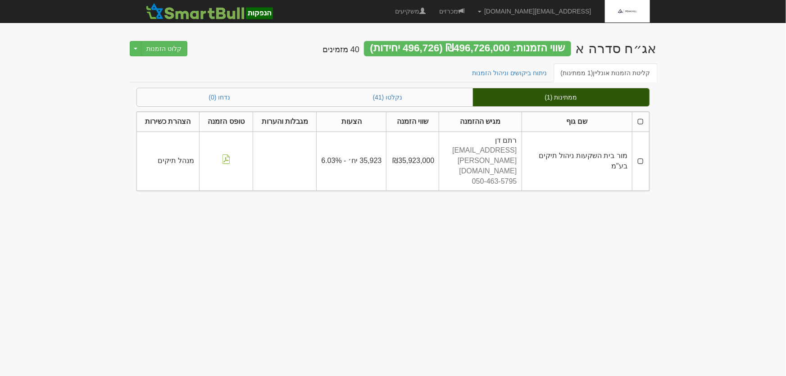
click at [640, 151] on td at bounding box center [641, 161] width 17 height 59
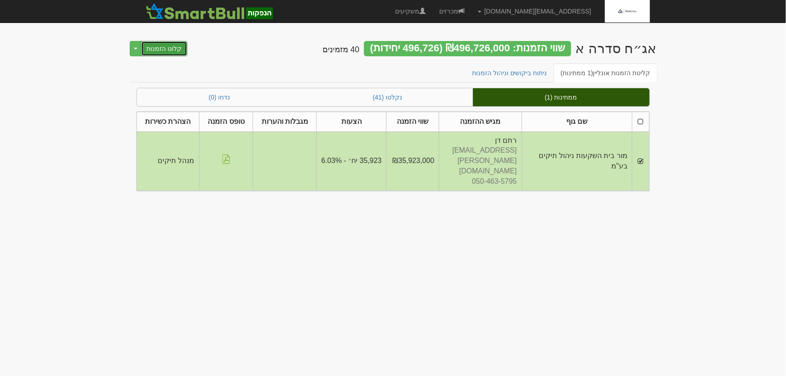
click at [161, 49] on button "קלוט הזמנות" at bounding box center [164, 48] width 47 height 15
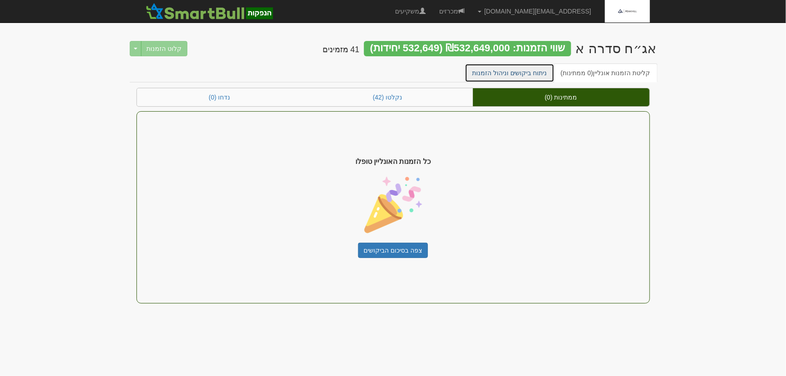
click at [523, 68] on link "ניתוח ביקושים וניהול הזמנות" at bounding box center [510, 73] width 90 height 19
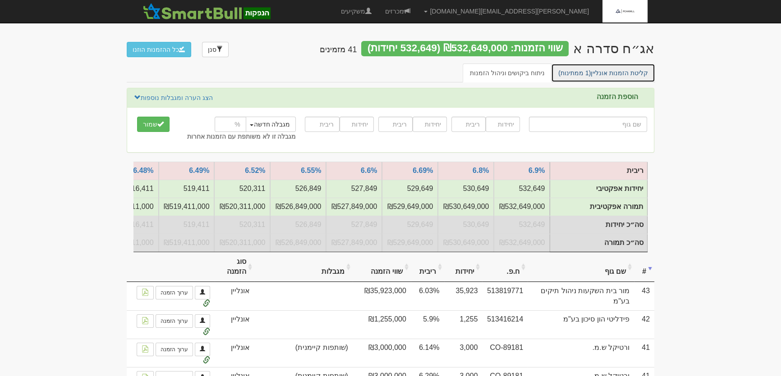
drag, startPoint x: 597, startPoint y: 68, endPoint x: 626, endPoint y: 79, distance: 31.4
click at [598, 68] on link "קליטת הזמנות אונליין (1 ממתינות)" at bounding box center [603, 73] width 104 height 19
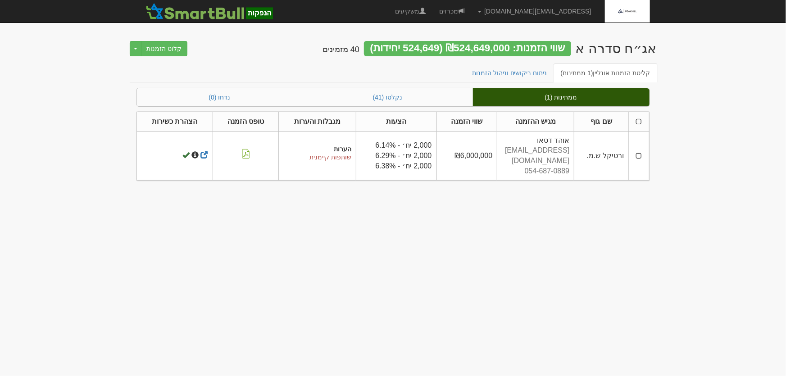
click at [639, 150] on td at bounding box center [639, 156] width 20 height 49
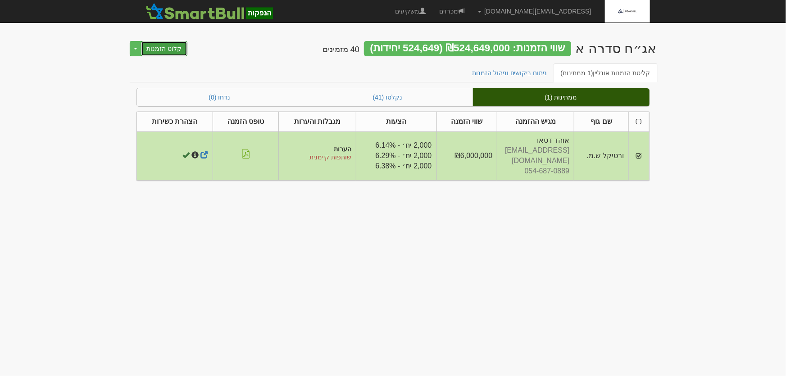
click at [171, 51] on button "קלוט הזמנות" at bounding box center [164, 48] width 47 height 15
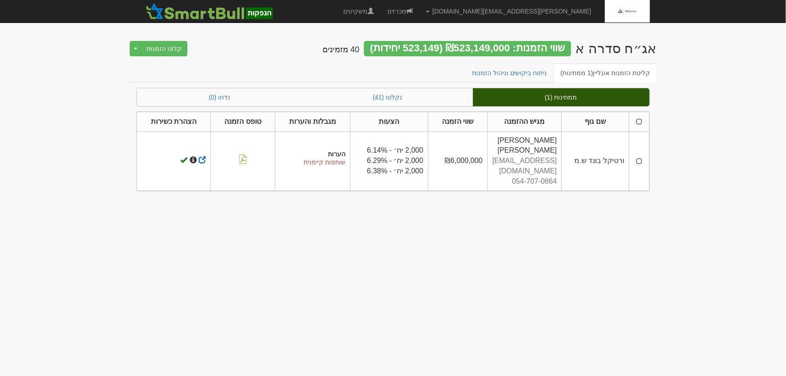
click at [640, 121] on th at bounding box center [640, 122] width 20 height 20
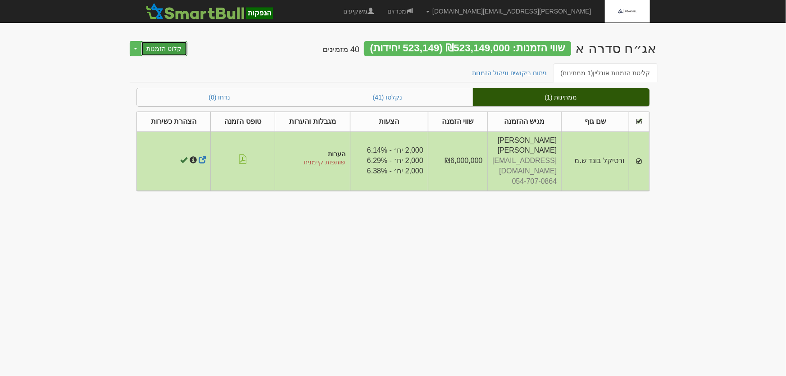
click at [159, 50] on button "קלוט הזמנות" at bounding box center [164, 48] width 47 height 15
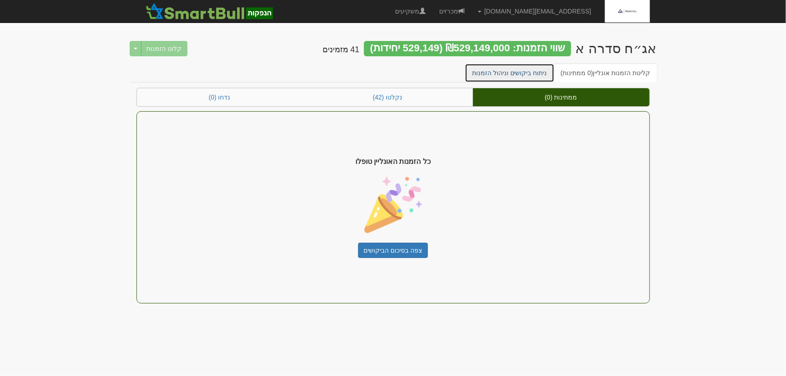
click at [496, 72] on link "ניתוח ביקושים וניהול הזמנות" at bounding box center [510, 73] width 90 height 19
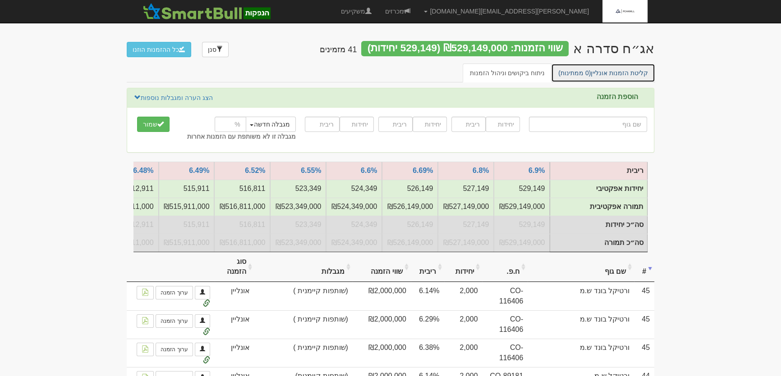
click at [606, 74] on link "קליטת הזמנות אונליין (0 ממתינות)" at bounding box center [603, 73] width 104 height 19
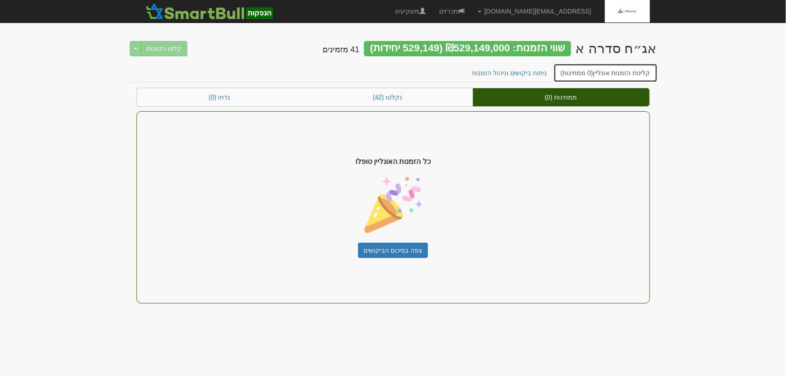
click at [609, 74] on link "קליטת הזמנות אונליין (0 ממתינות)" at bounding box center [606, 73] width 104 height 19
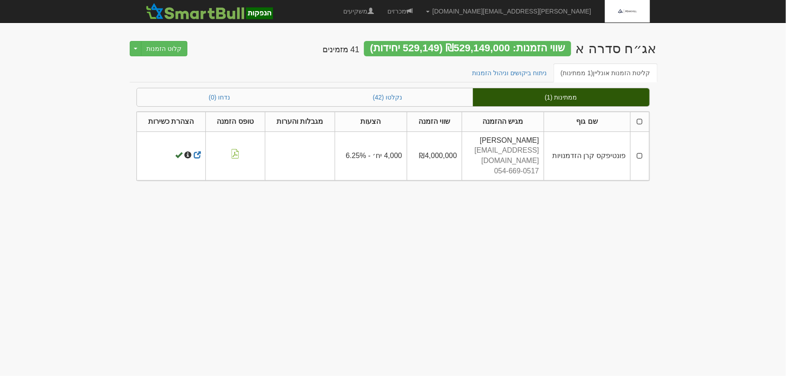
click at [640, 150] on td at bounding box center [640, 156] width 18 height 49
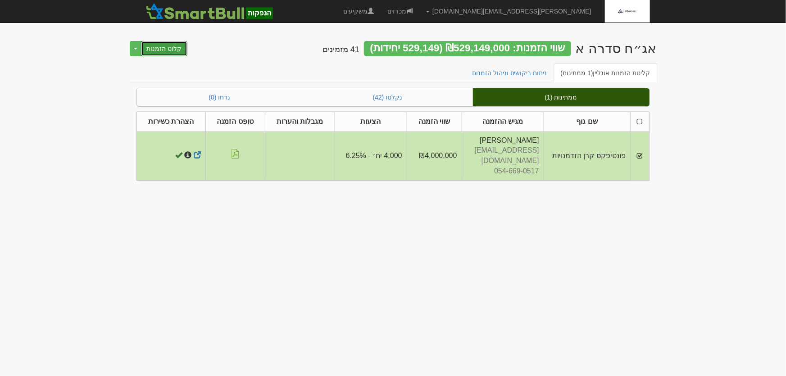
click at [160, 48] on button "קלוט הזמנות" at bounding box center [164, 48] width 47 height 15
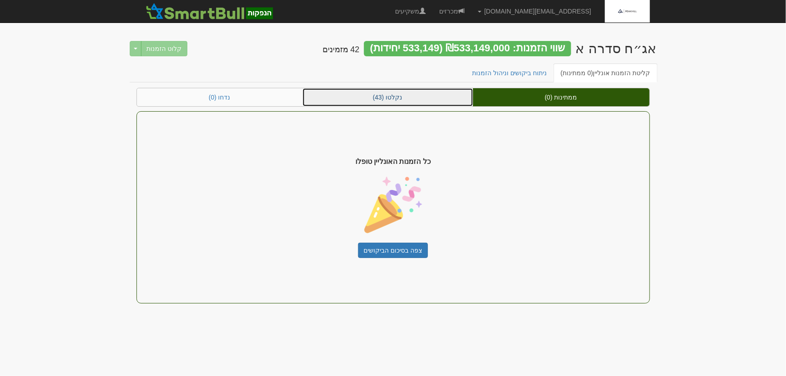
click at [401, 101] on link "נקלטו (43)" at bounding box center [388, 97] width 170 height 18
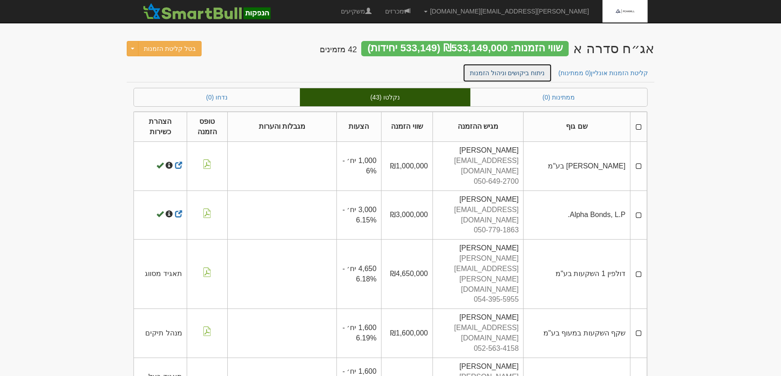
click at [494, 76] on link "ניתוח ביקושים וניהול הזמנות" at bounding box center [507, 73] width 90 height 19
click at [539, 72] on link "ניתוח ביקושים וניהול הזמנות" at bounding box center [507, 73] width 90 height 19
click at [527, 78] on link "ניתוח ביקושים וניהול הזמנות" at bounding box center [507, 73] width 90 height 19
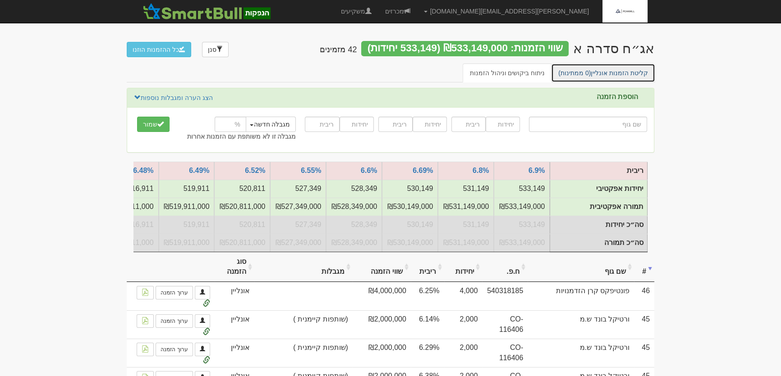
click at [605, 77] on link "קליטת הזמנות אונליין (0 ממתינות)" at bounding box center [603, 73] width 104 height 19
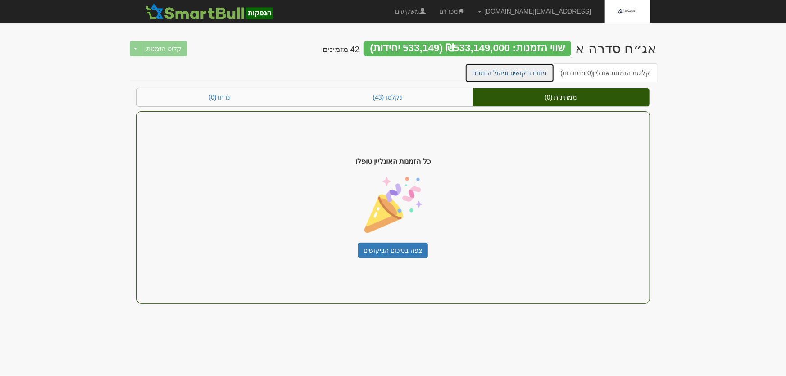
click at [503, 68] on link "ניתוח ביקושים וניהול הזמנות" at bounding box center [510, 73] width 90 height 19
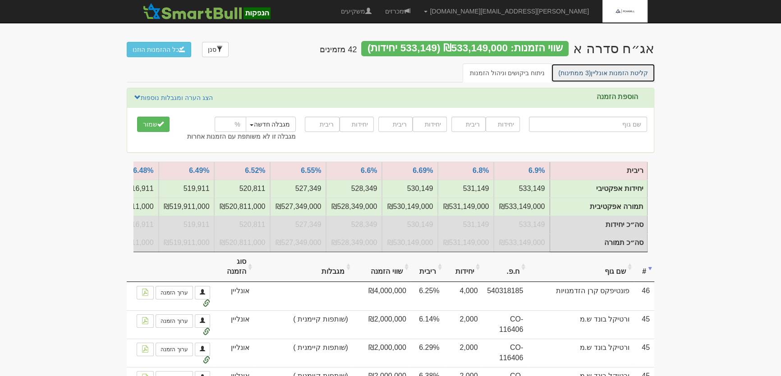
click at [616, 72] on link "קליטת הזמנות אונליין (3 ממתינות)" at bounding box center [603, 73] width 104 height 19
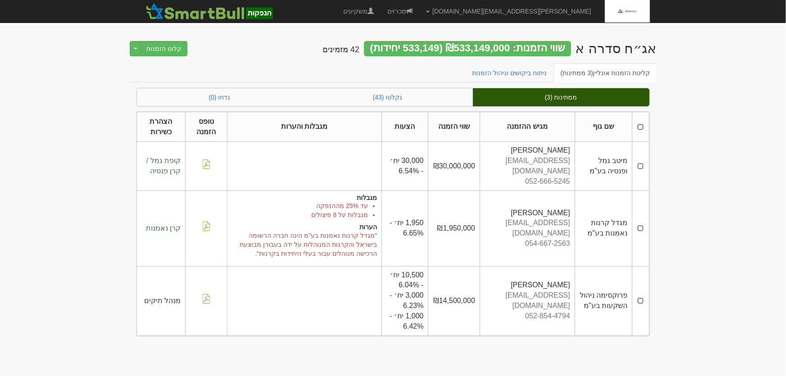
click at [644, 124] on th at bounding box center [641, 127] width 17 height 30
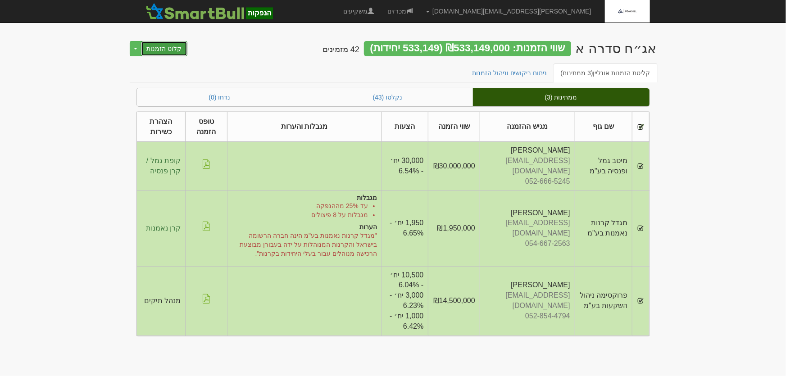
click at [162, 42] on button "קלוט הזמנות" at bounding box center [164, 48] width 47 height 15
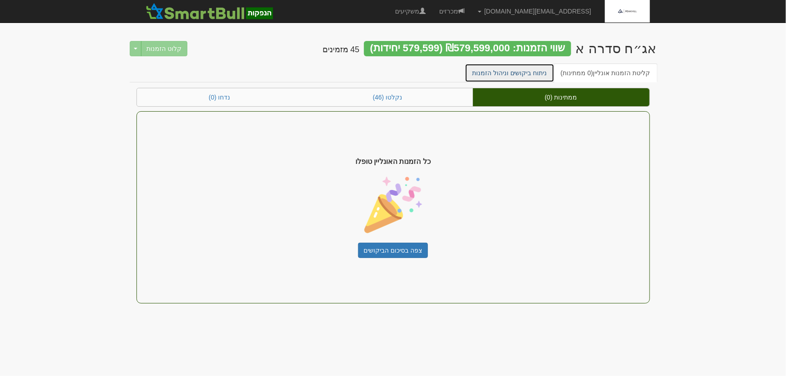
click at [536, 75] on link "ניתוח ביקושים וניהול הזמנות" at bounding box center [510, 73] width 90 height 19
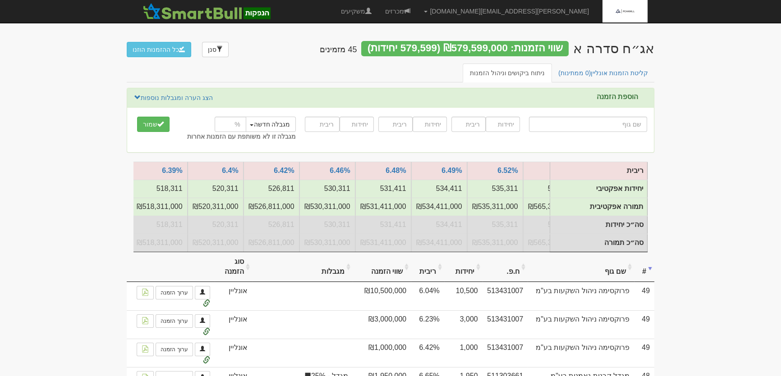
scroll to position [0, -727]
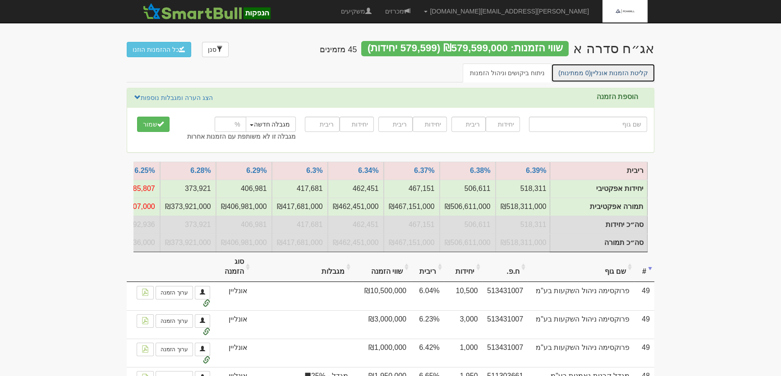
click at [613, 74] on link "קליטת הזמנות אונליין (0 ממתינות)" at bounding box center [603, 73] width 104 height 19
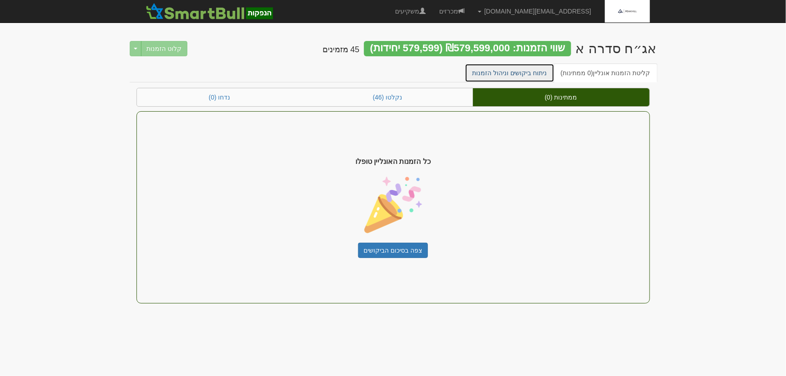
click at [512, 72] on link "ניתוח ביקושים וניהול הזמנות" at bounding box center [510, 73] width 90 height 19
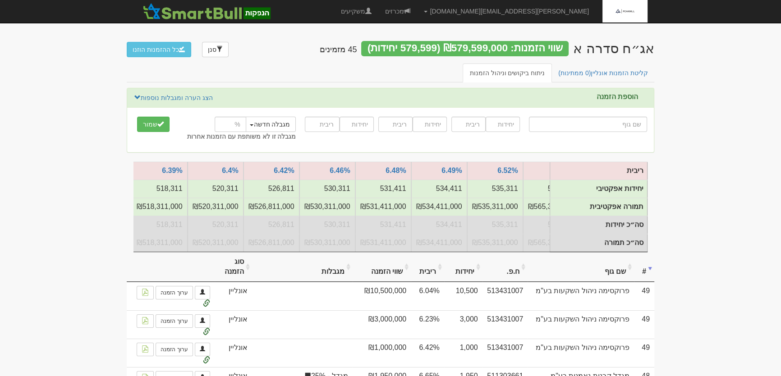
scroll to position [0, -727]
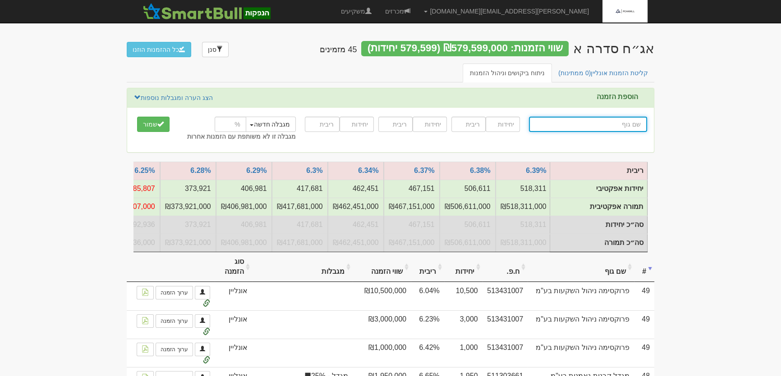
type input "מ"
type input "מור 10/90"
type input "מור"
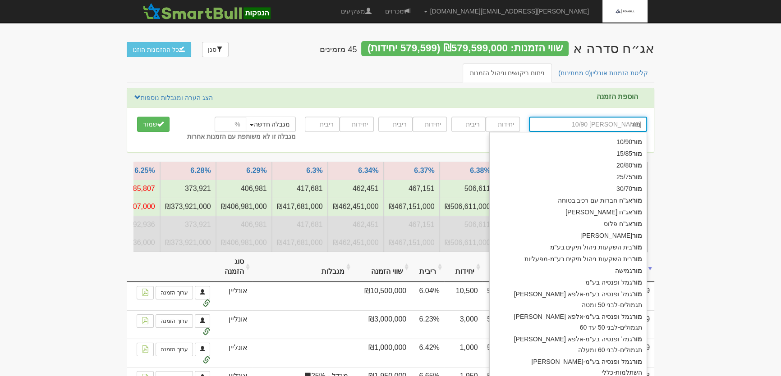
type input "מור"
type input "מור 10/90"
type input "מור ג"
type input "[PERSON_NAME] ופנסיה בע"מ"
type input "מור גמל"
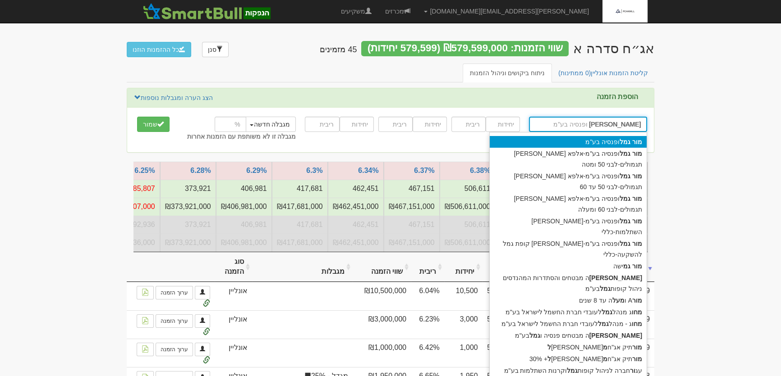
click at [611, 143] on div "מור גמל ופנסיה בע"מ" at bounding box center [567, 142] width 157 height 12
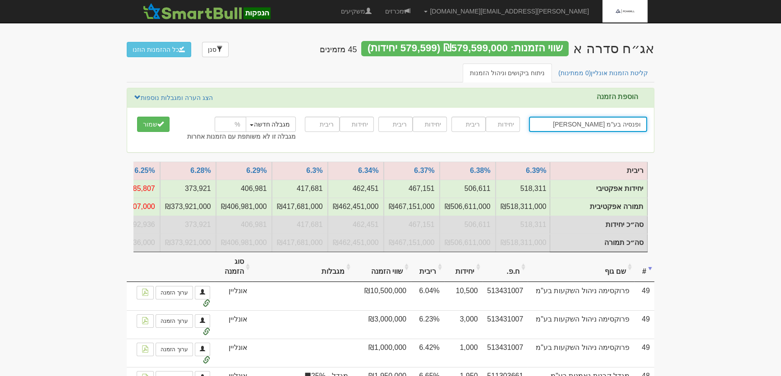
type input "[PERSON_NAME] ופנסיה בע"מ"
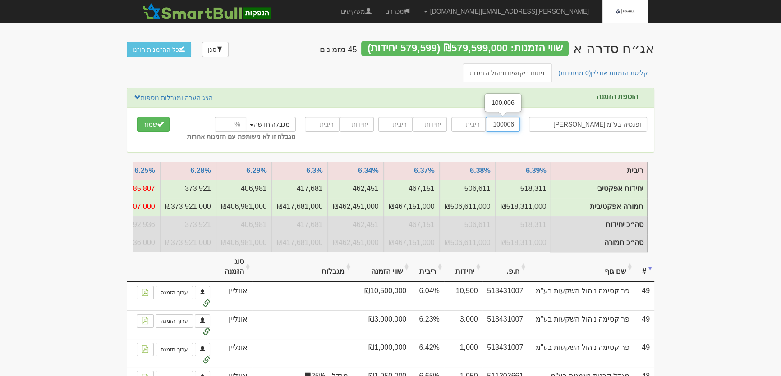
type input "100006"
type input "10000"
type input "6.22"
type input "20000"
type input "6.38"
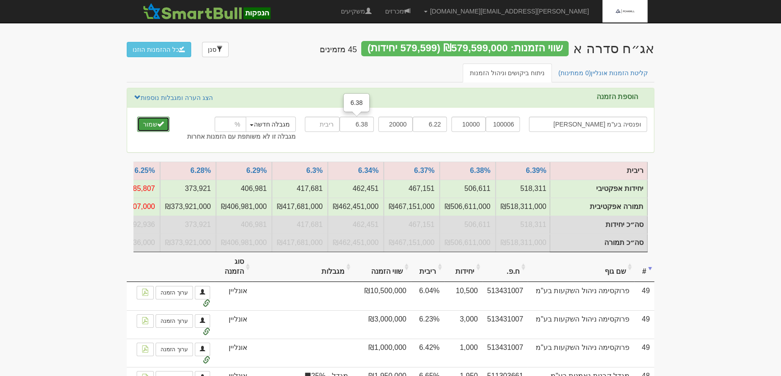
click at [148, 122] on button "שמור" at bounding box center [153, 124] width 32 height 15
click at [429, 126] on input "6.22" at bounding box center [429, 124] width 34 height 15
click at [505, 126] on input "100006" at bounding box center [502, 124] width 34 height 15
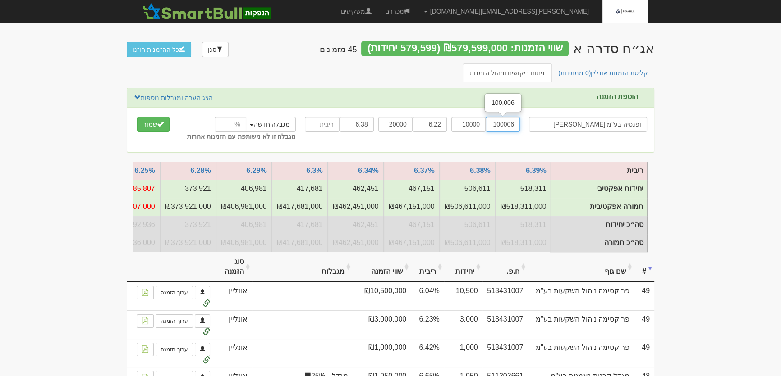
click at [505, 126] on input "100006" at bounding box center [502, 124] width 34 height 15
type input "10000"
type input "6"
type input "10000"
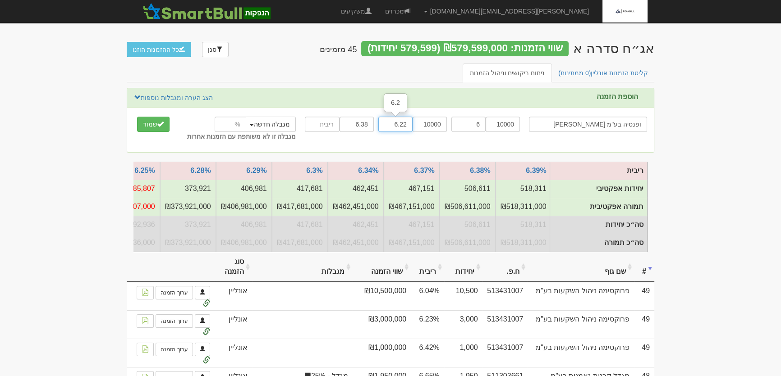
type input "6.22"
type input "20000"
type input "6.38"
click at [151, 123] on button "שמור" at bounding box center [153, 124] width 32 height 15
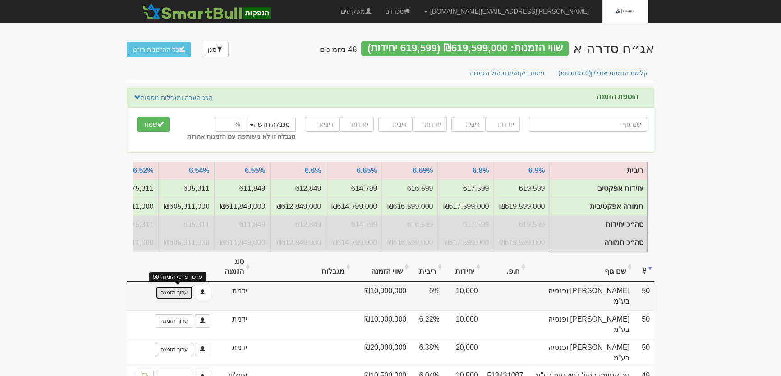
click at [175, 298] on link "ערוך הזמנה" at bounding box center [173, 293] width 37 height 14
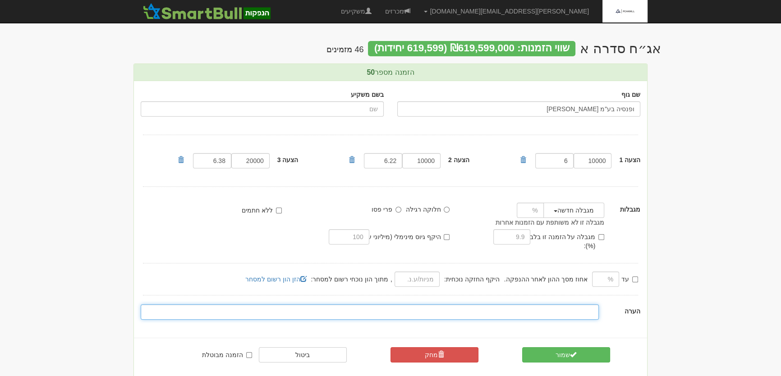
click at [571, 305] on input "text" at bounding box center [370, 312] width 458 height 15
type input "מינימום סדרה 400 מ' ש"ח"
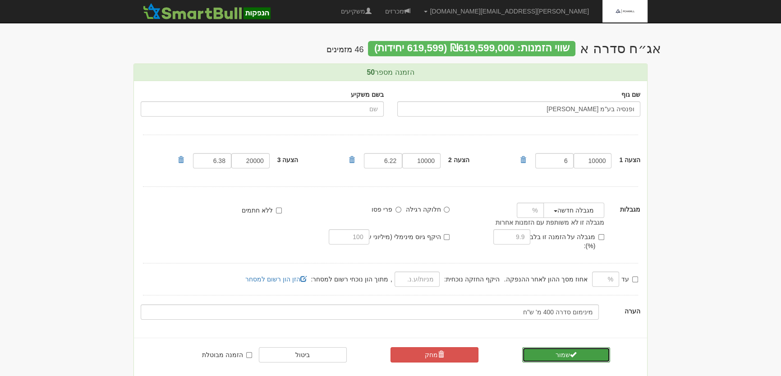
click at [557, 347] on button "שמור" at bounding box center [566, 354] width 88 height 15
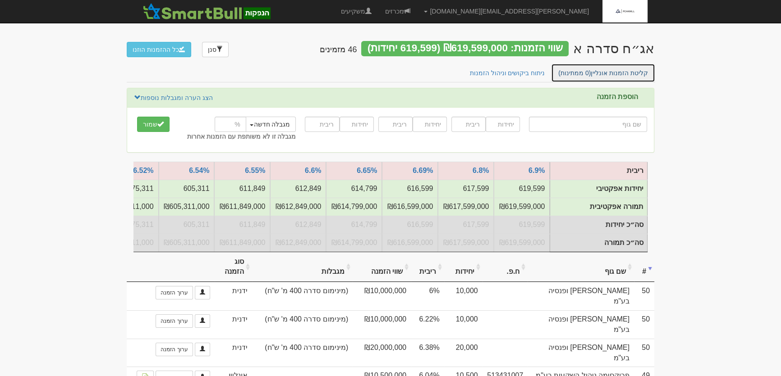
click at [590, 73] on span "(0 ממתינות)" at bounding box center [574, 72] width 32 height 7
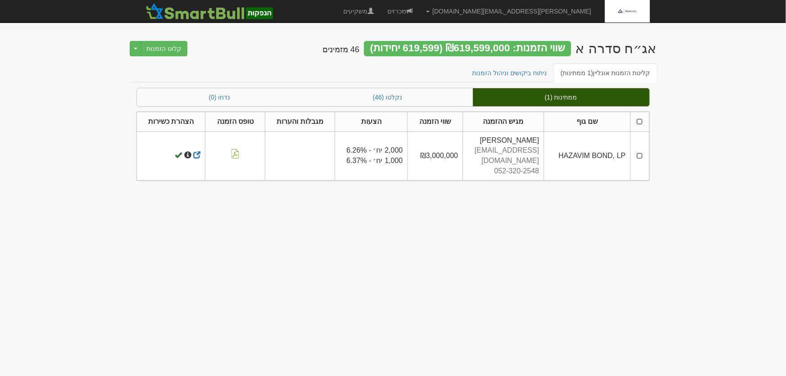
click at [640, 149] on td at bounding box center [640, 156] width 18 height 49
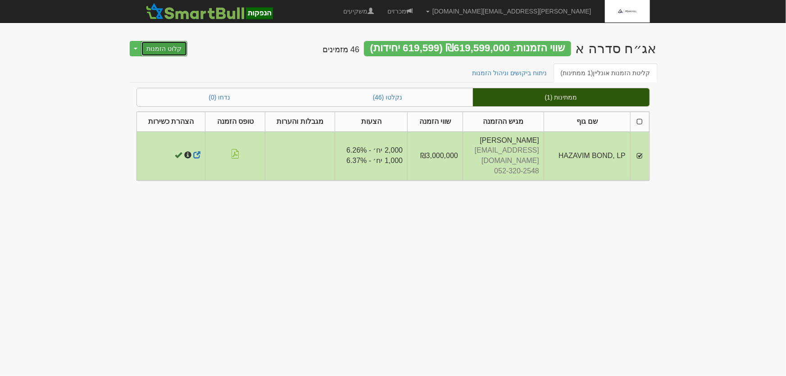
click at [169, 50] on button "קלוט הזמנות" at bounding box center [164, 48] width 47 height 15
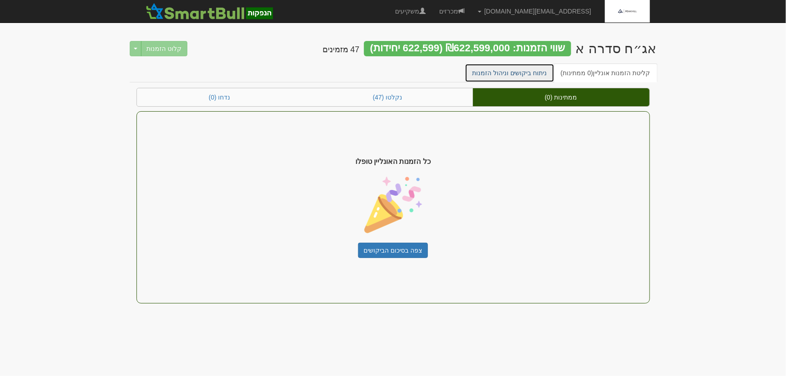
click at [505, 71] on link "ניתוח ביקושים וניהול הזמנות" at bounding box center [510, 73] width 90 height 19
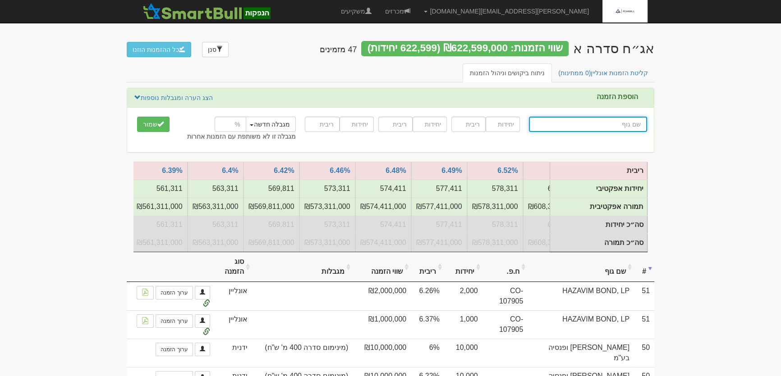
scroll to position [0, -727]
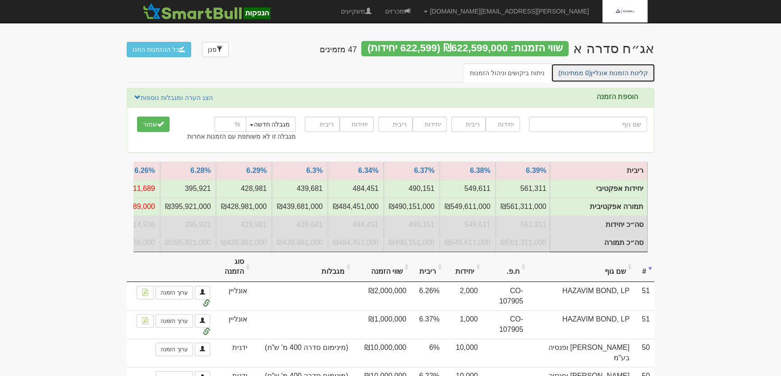
click at [626, 72] on link "קליטת הזמנות אונליין (0 ממתינות)" at bounding box center [603, 73] width 104 height 19
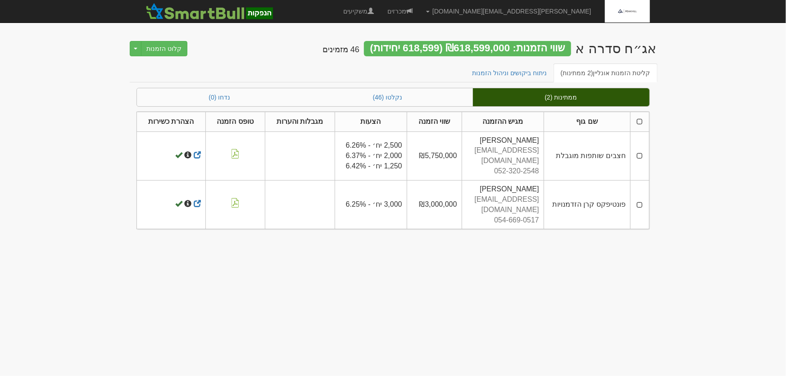
click at [639, 148] on td at bounding box center [640, 156] width 18 height 49
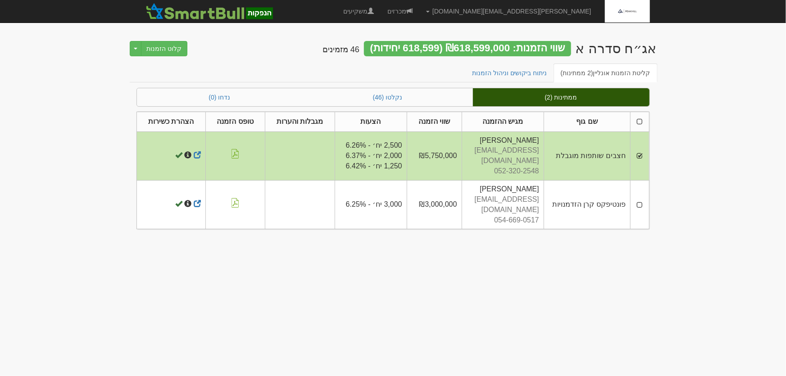
click at [639, 189] on td at bounding box center [640, 205] width 18 height 49
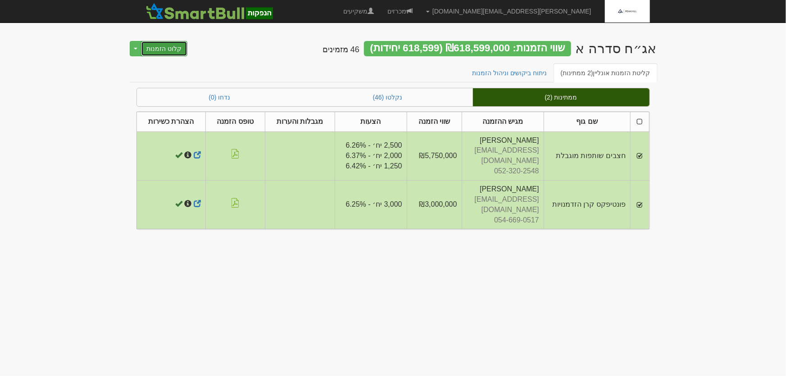
click at [162, 49] on button "קלוט הזמנות" at bounding box center [164, 48] width 47 height 15
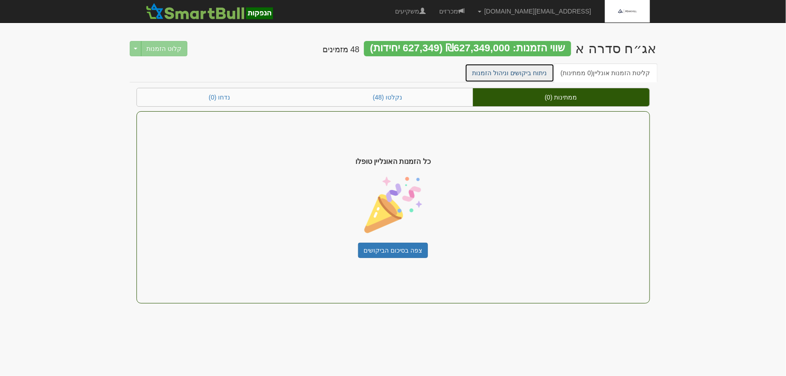
click at [525, 72] on link "ניתוח ביקושים וניהול הזמנות" at bounding box center [510, 73] width 90 height 19
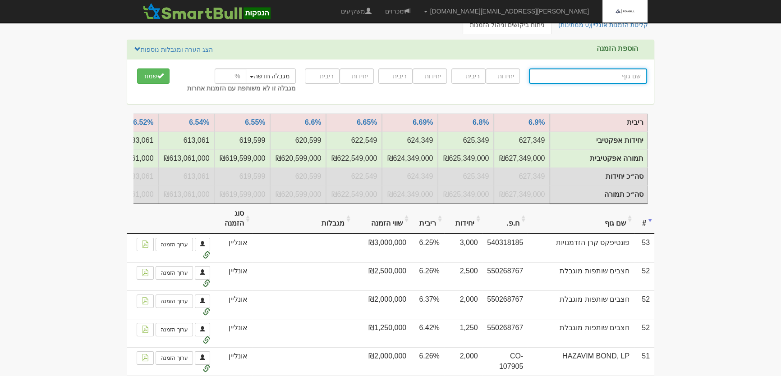
scroll to position [41, 0]
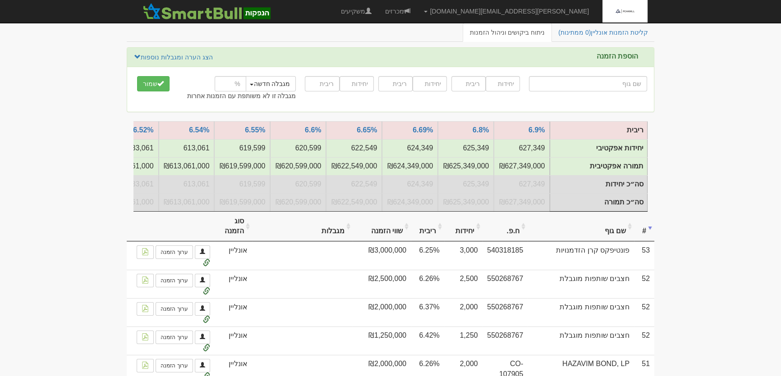
click at [610, 238] on th "שם גוף" at bounding box center [580, 227] width 106 height 30
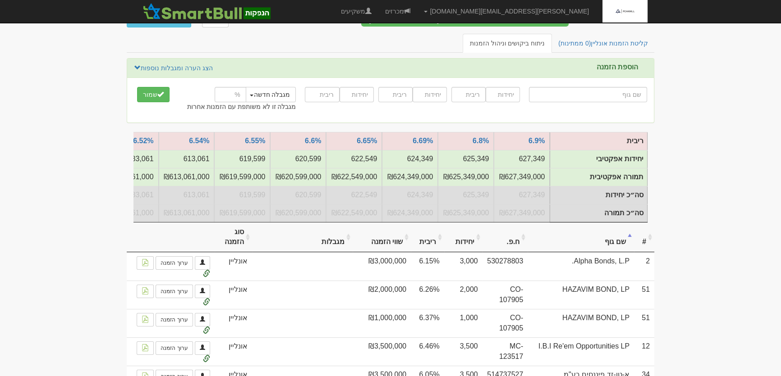
scroll to position [0, 0]
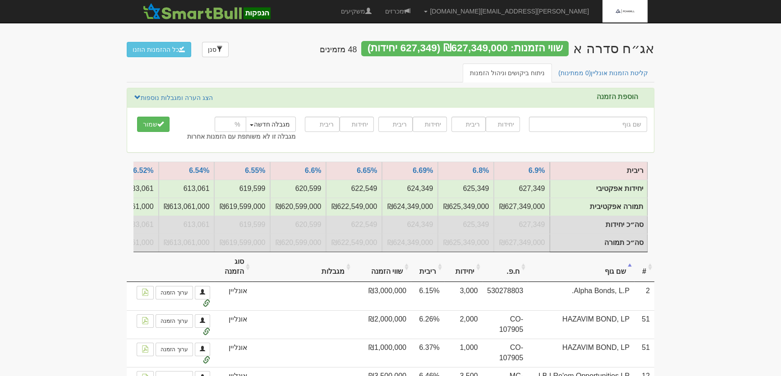
click at [617, 275] on th "שם גוף" at bounding box center [580, 267] width 106 height 30
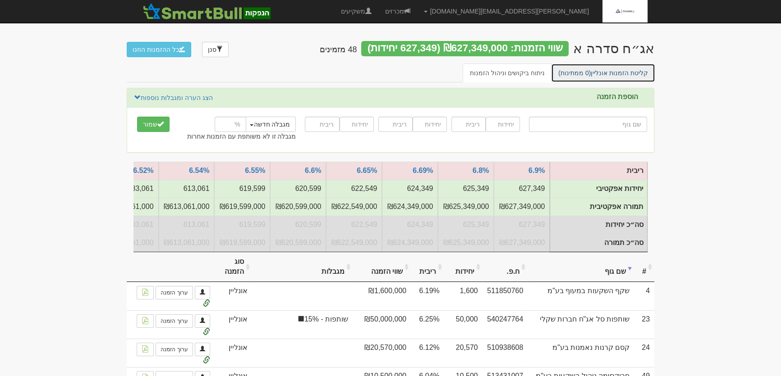
drag, startPoint x: 595, startPoint y: 73, endPoint x: 738, endPoint y: 103, distance: 146.4
click at [595, 73] on link "קליטת הזמנות אונליין (0 ממתינות)" at bounding box center [603, 73] width 104 height 19
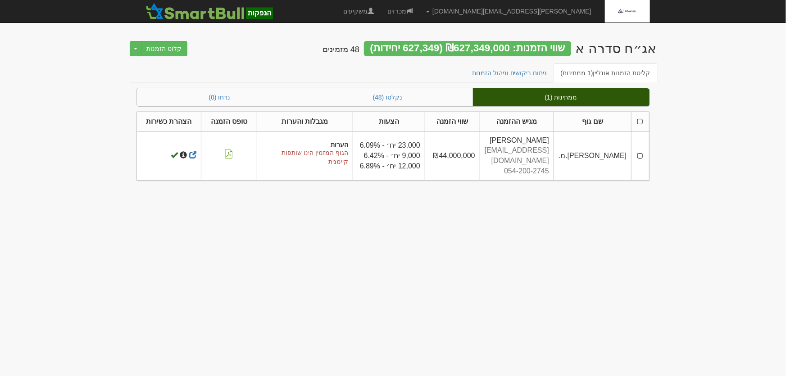
click at [641, 151] on td at bounding box center [641, 156] width 18 height 49
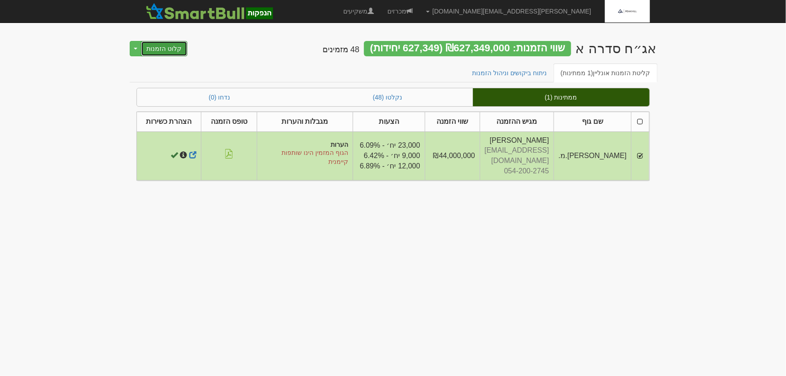
click at [163, 49] on button "קלוט הזמנות" at bounding box center [164, 48] width 47 height 15
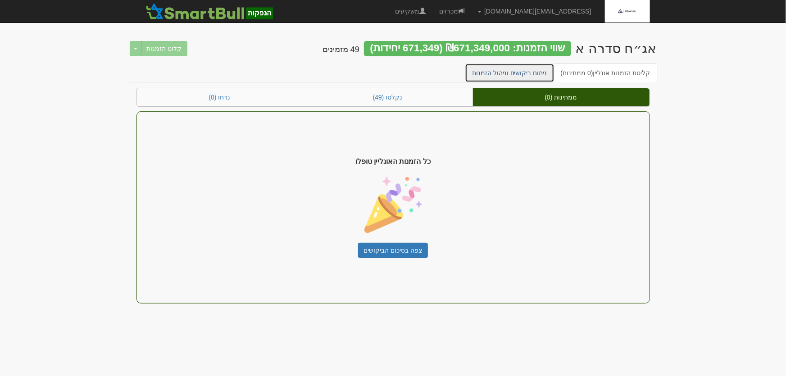
click at [528, 69] on link "ניתוח ביקושים וניהול הזמנות" at bounding box center [510, 73] width 90 height 19
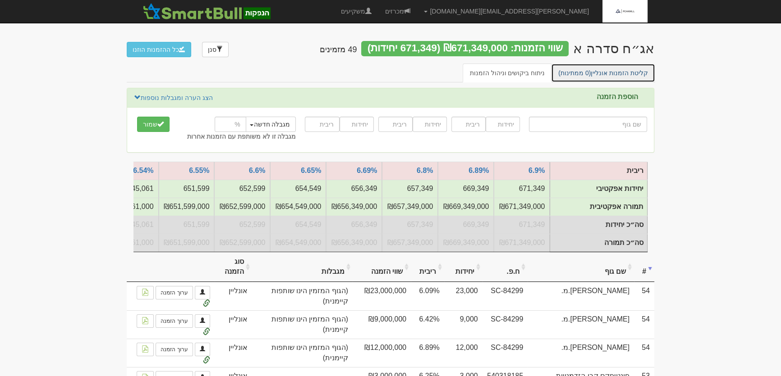
click at [611, 70] on link "קליטת הזמנות אונליין (0 ממתינות)" at bounding box center [603, 73] width 104 height 19
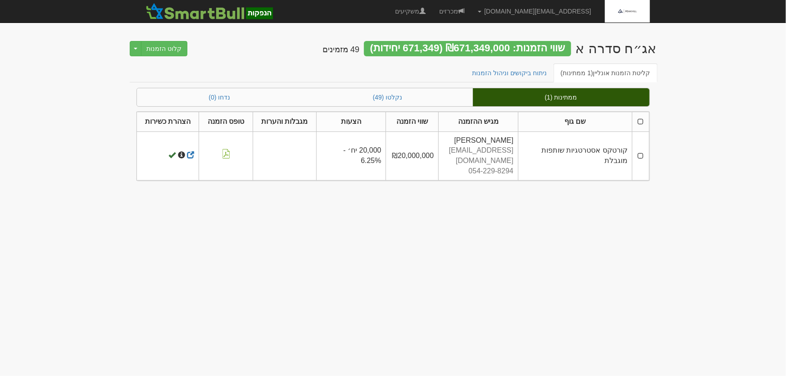
click at [640, 123] on th at bounding box center [641, 122] width 17 height 20
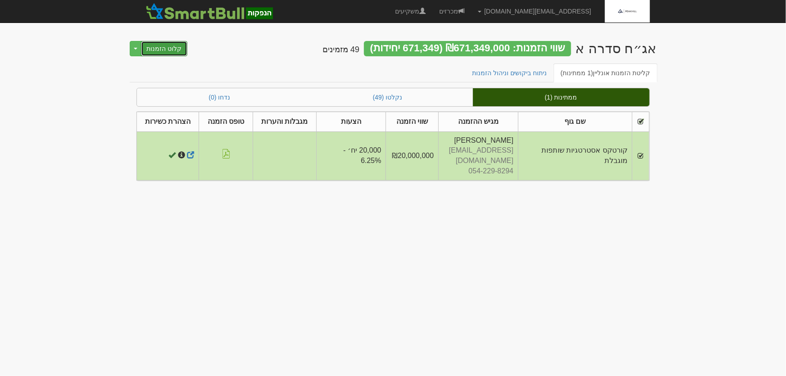
click at [154, 48] on button "קלוט הזמנות" at bounding box center [164, 48] width 47 height 15
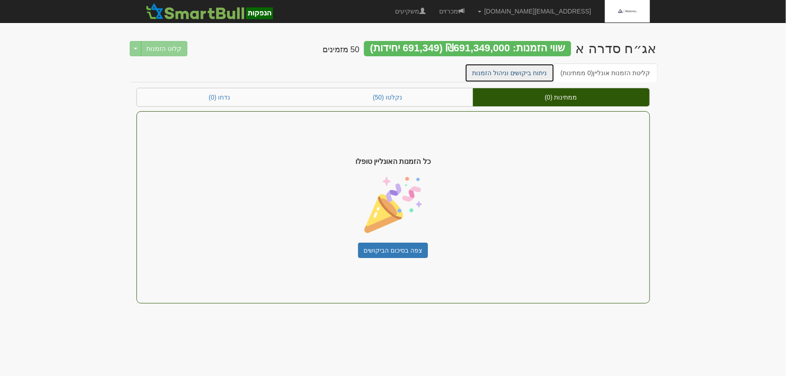
click at [502, 68] on link "ניתוח ביקושים וניהול הזמנות" at bounding box center [510, 73] width 90 height 19
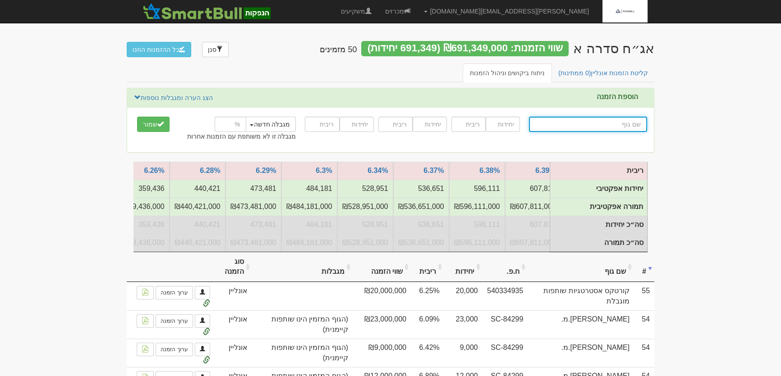
scroll to position [0, -826]
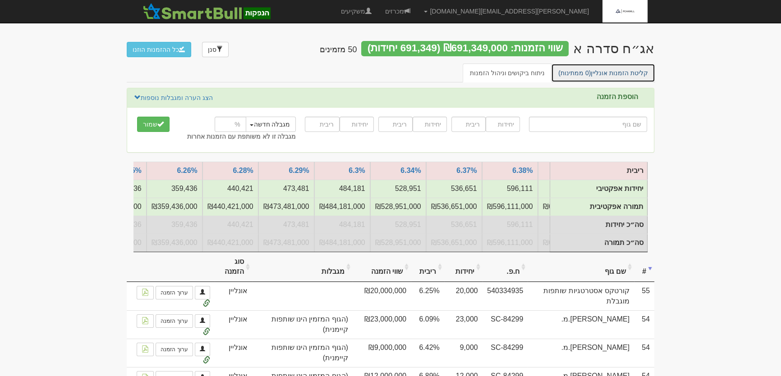
click at [610, 72] on link "קליטת הזמנות אונליין (0 ממתינות)" at bounding box center [603, 73] width 104 height 19
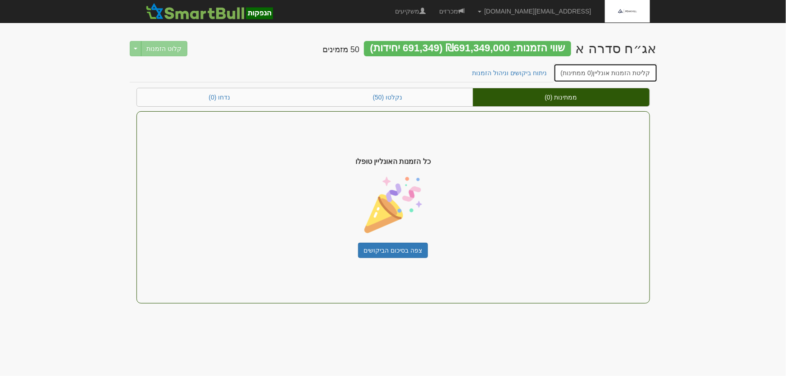
click at [601, 72] on link "קליטת הזמנות אונליין (0 ממתינות)" at bounding box center [606, 73] width 104 height 19
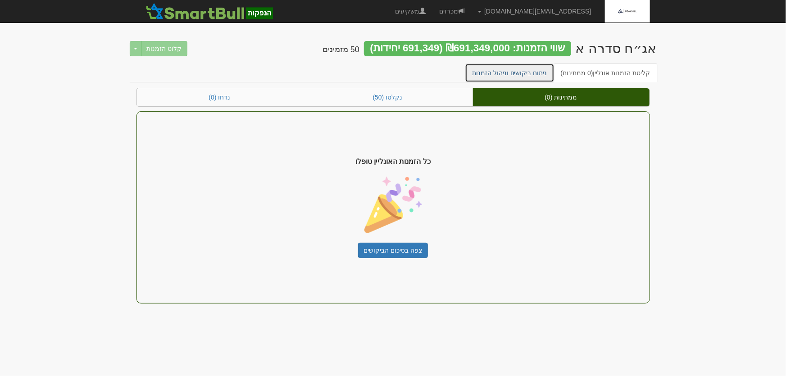
click at [528, 68] on link "ניתוח ביקושים וניהול הזמנות" at bounding box center [510, 73] width 90 height 19
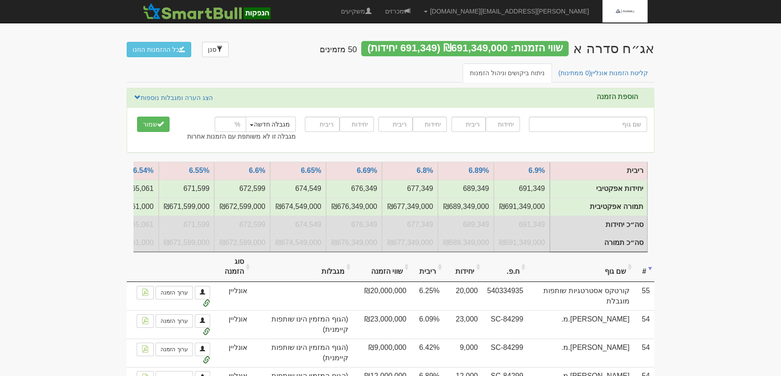
type input "ה"
type input "הפניקס אינווסט"
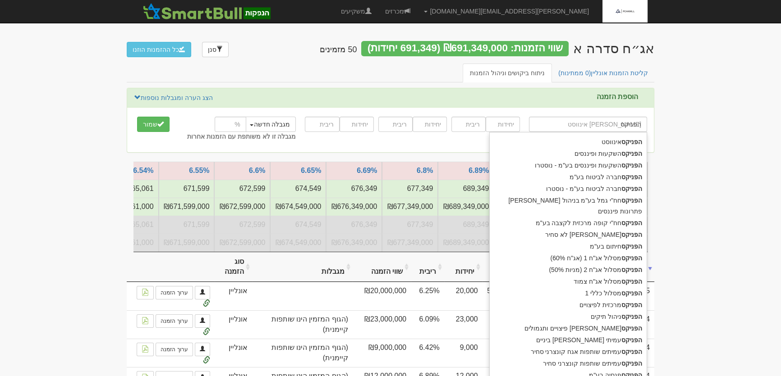
type input "הפניקס"
type input "הפניקס ש"
type input "הפניקס שותפות שקלי טווח קצר-הפניקס עמיתים"
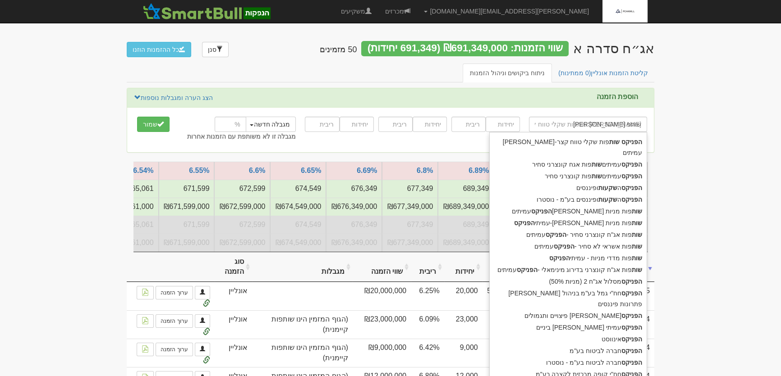
type input "הפניקס שותפו"
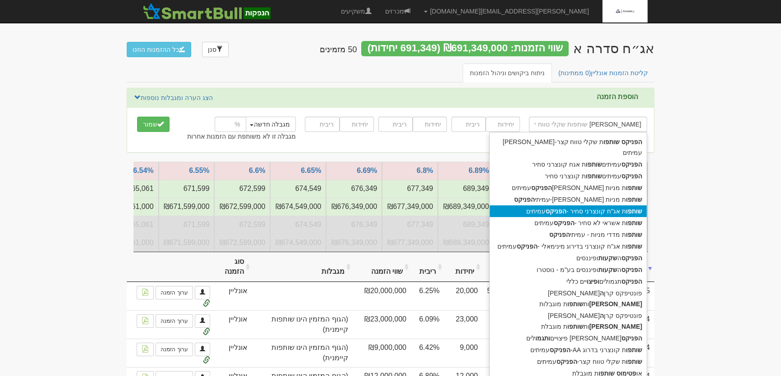
click at [629, 208] on strong "שותפו" at bounding box center [634, 211] width 16 height 7
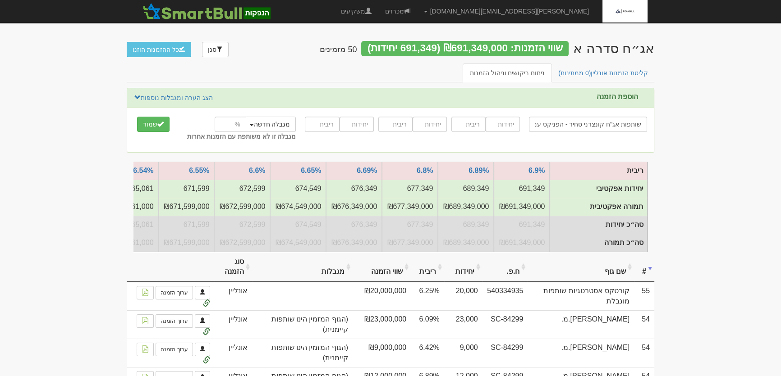
type input "שותפות אג"ח קונצרני סחיר - הפניקס עמיתים"
click at [500, 125] on input "number" at bounding box center [502, 124] width 34 height 15
type input "15000"
type input "6.26"
type input "15000"
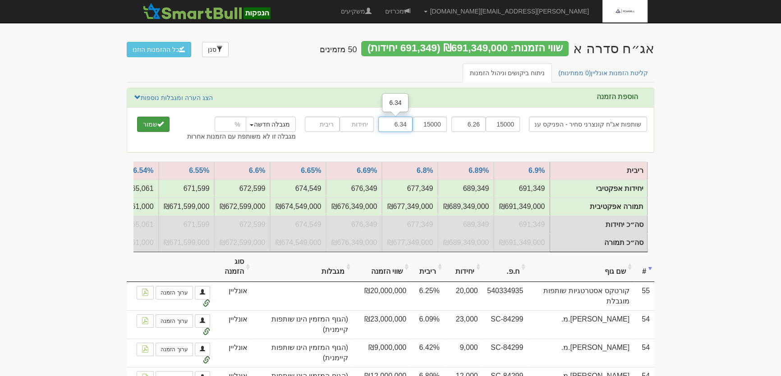
type input "6.34"
click at [157, 123] on span "submit" at bounding box center [160, 124] width 6 height 6
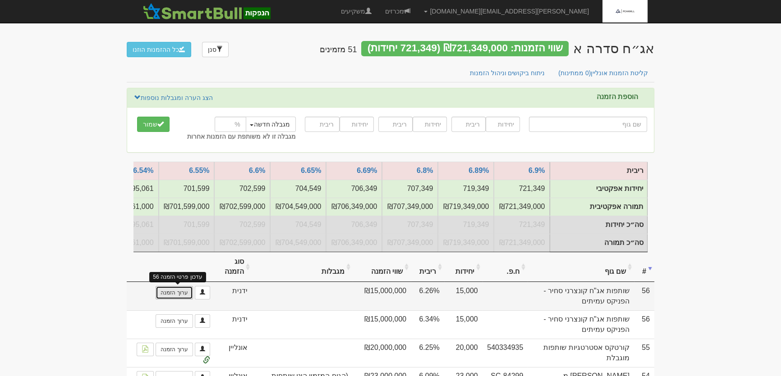
click at [175, 297] on link "ערוך הזמנה" at bounding box center [173, 293] width 37 height 14
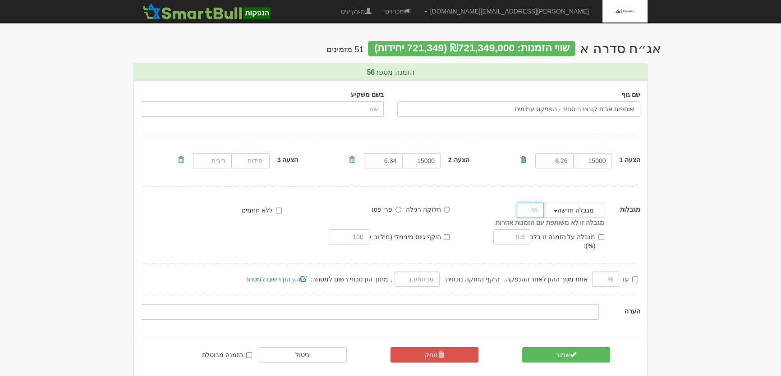
click at [529, 208] on input "number" at bounding box center [530, 210] width 27 height 15
type input "18"
click at [574, 352] on span "submit" at bounding box center [573, 355] width 6 height 6
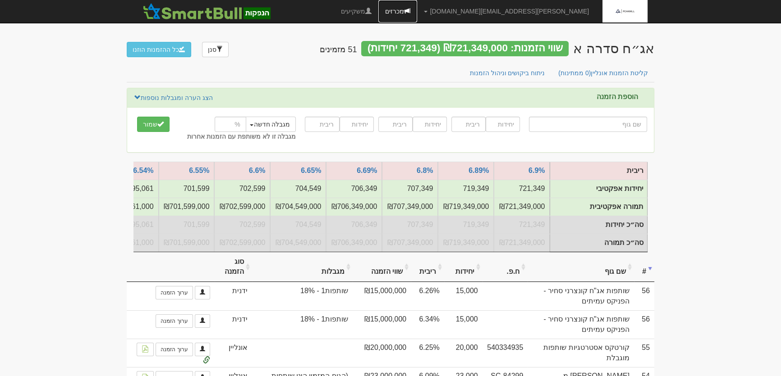
click at [417, 13] on link "מכרזים" at bounding box center [397, 11] width 39 height 23
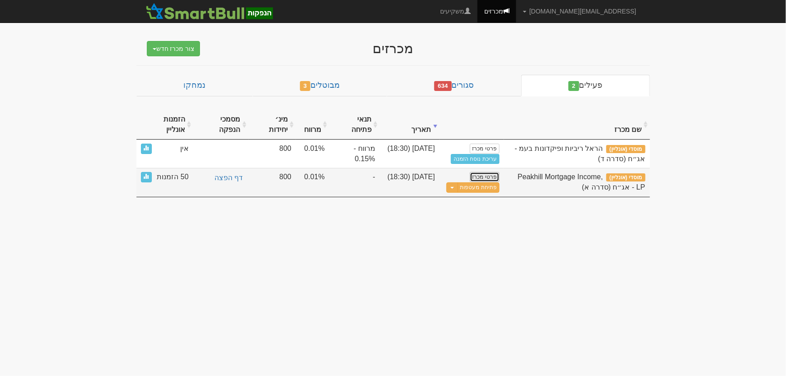
click at [487, 176] on link "פרטי מכרז" at bounding box center [485, 177] width 30 height 10
click at [453, 187] on span "button" at bounding box center [453, 188] width 4 height 2
click at [453, 202] on link "עדכן שעת סיום מכרז" at bounding box center [457, 203] width 86 height 12
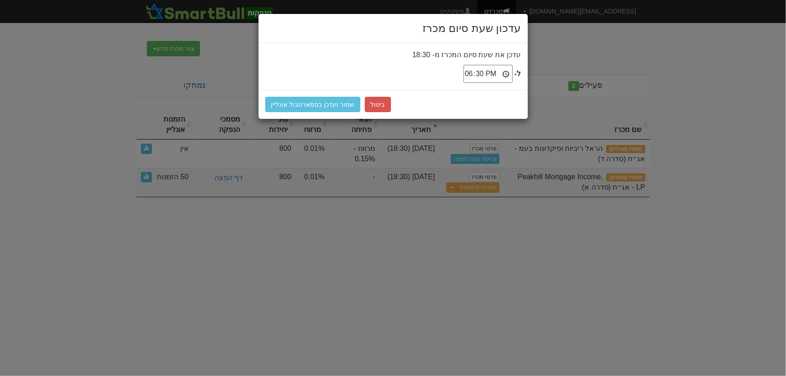
click at [472, 72] on input "18:30" at bounding box center [488, 74] width 49 height 18
type input "19:00"
click at [323, 105] on button "שמור ועדכן בסמארטבול אונליין" at bounding box center [313, 104] width 96 height 15
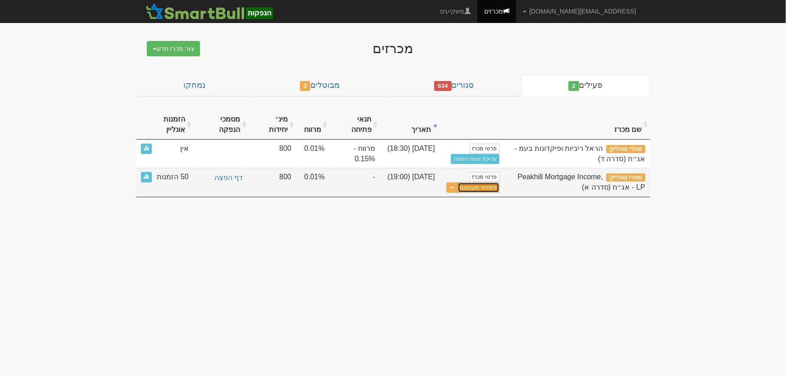
click at [473, 190] on button "פתיחת מעטפות" at bounding box center [479, 188] width 42 height 10
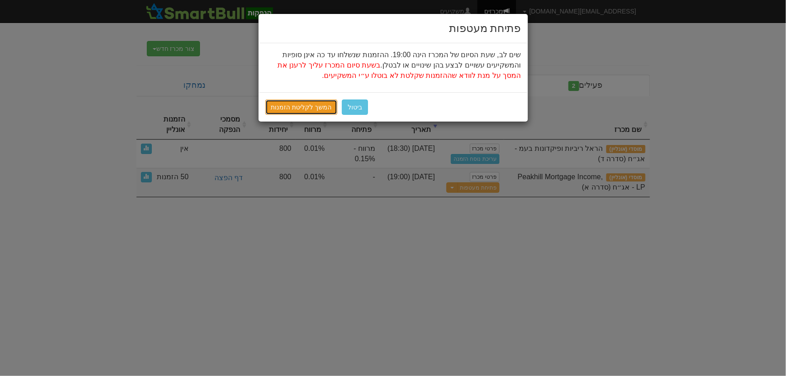
click at [300, 110] on link "המשך לקליטת הזמנות" at bounding box center [301, 107] width 73 height 15
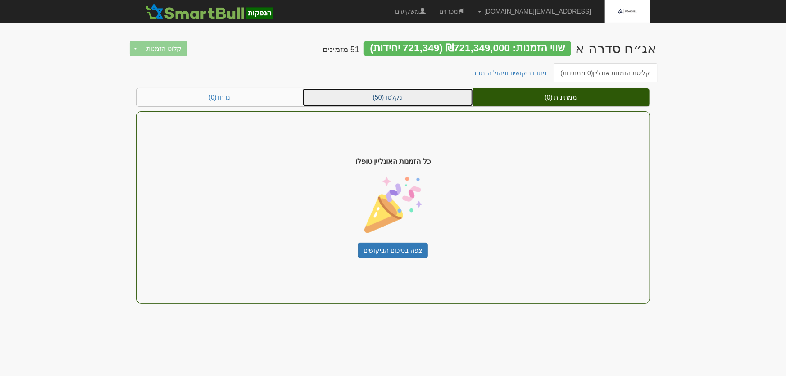
click at [434, 95] on link "נקלטו (50)" at bounding box center [388, 97] width 170 height 18
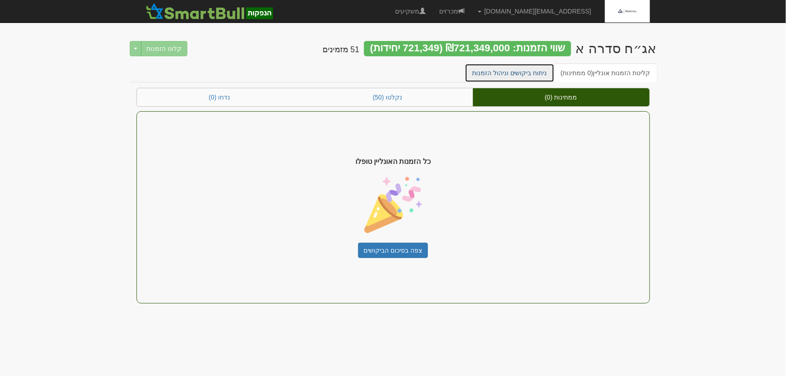
click at [521, 65] on link "ניתוח ביקושים וניהול הזמנות" at bounding box center [510, 73] width 90 height 19
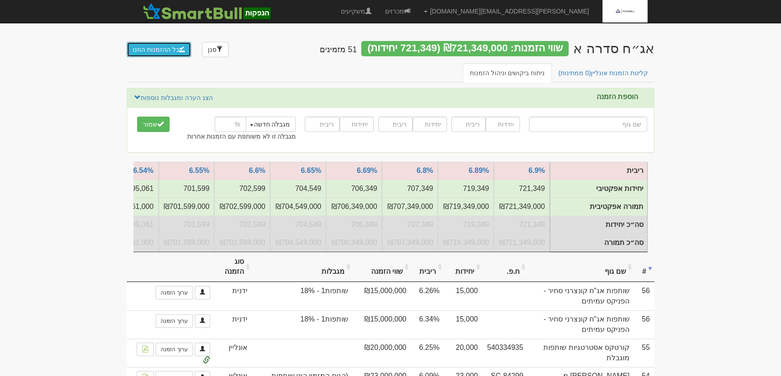
click at [145, 49] on button "כל ההזמנות הוזנו" at bounding box center [159, 49] width 64 height 15
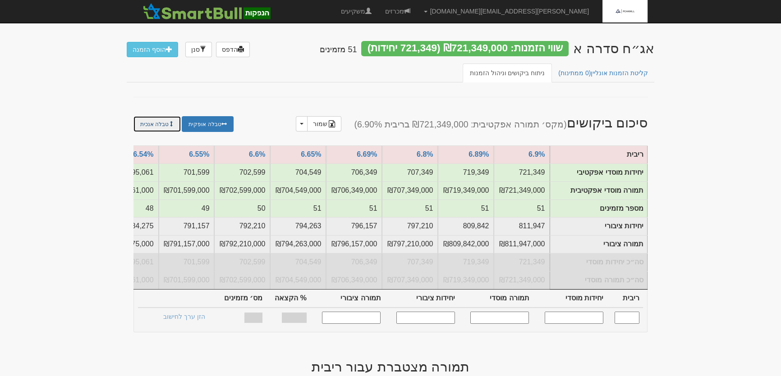
click at [141, 123] on link "טבלה אנכית" at bounding box center [156, 124] width 47 height 16
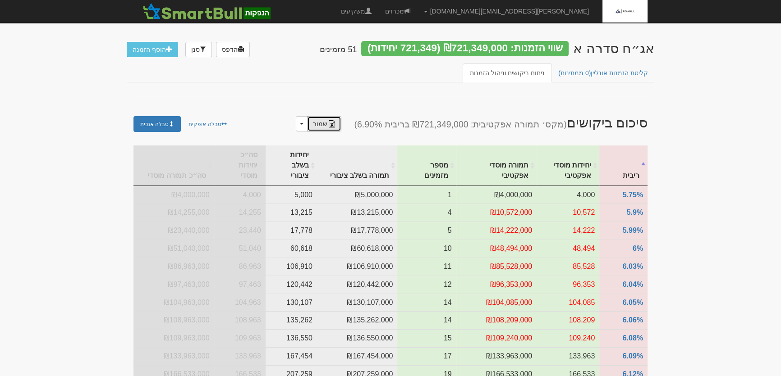
click at [331, 126] on link "שמור" at bounding box center [324, 123] width 34 height 15
drag, startPoint x: 157, startPoint y: 46, endPoint x: 171, endPoint y: 63, distance: 22.0
click at [157, 45] on link "הוסף הזמנה" at bounding box center [152, 49] width 51 height 15
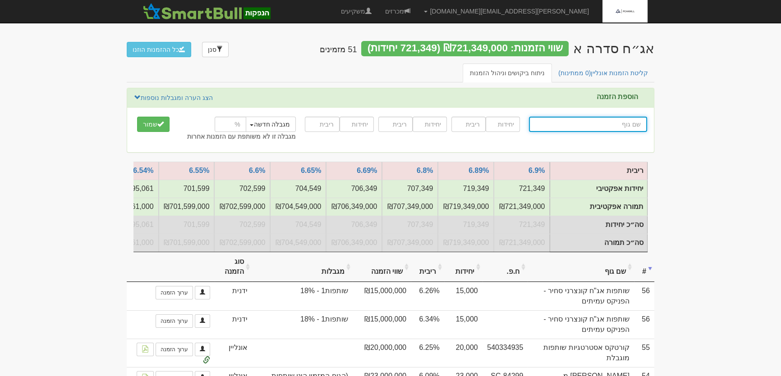
type input "ה"
type input "[PERSON_NAME] אינווסט"
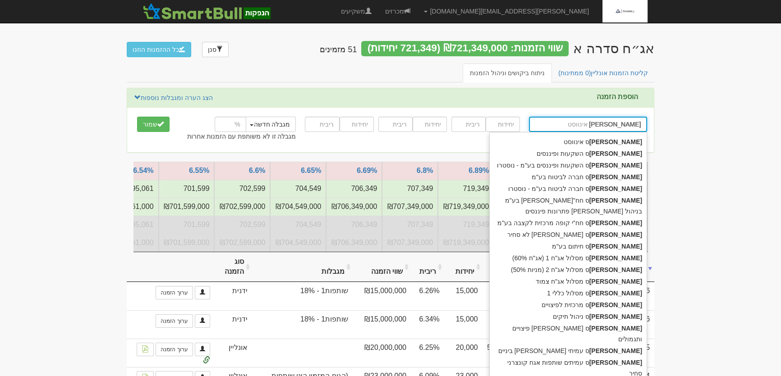
type input "הפניקס"
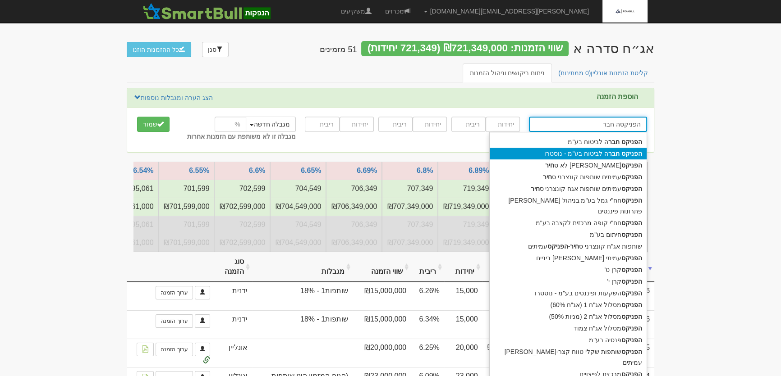
click at [619, 151] on strong "חבר" at bounding box center [613, 153] width 11 height 7
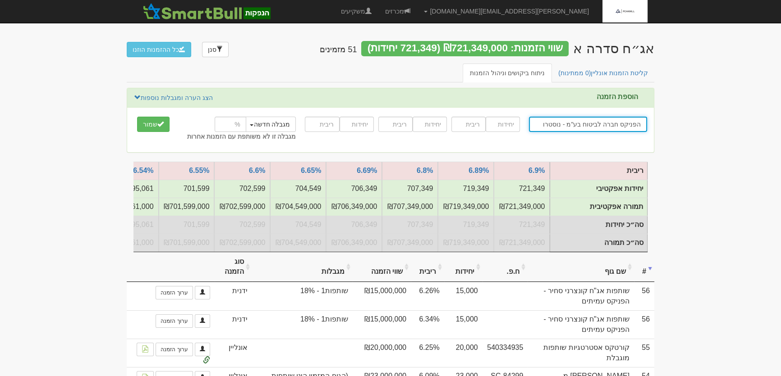
type input "הפניקס חברה לביטוח בע"מ - נוסטרו"
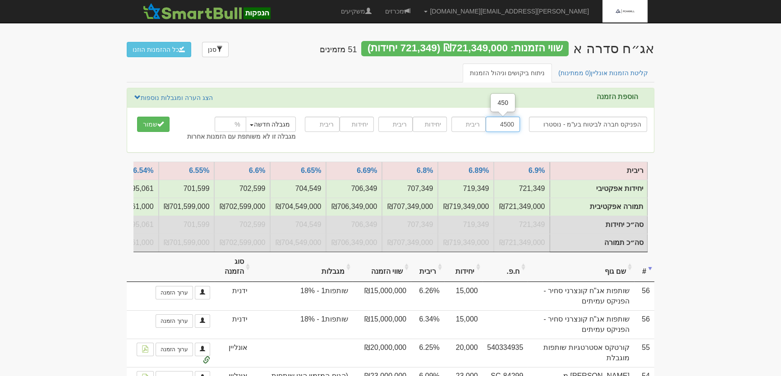
type input "4500"
type input "6.21"
click at [269, 127] on button "מגבלה חדשה" at bounding box center [270, 124] width 52 height 15
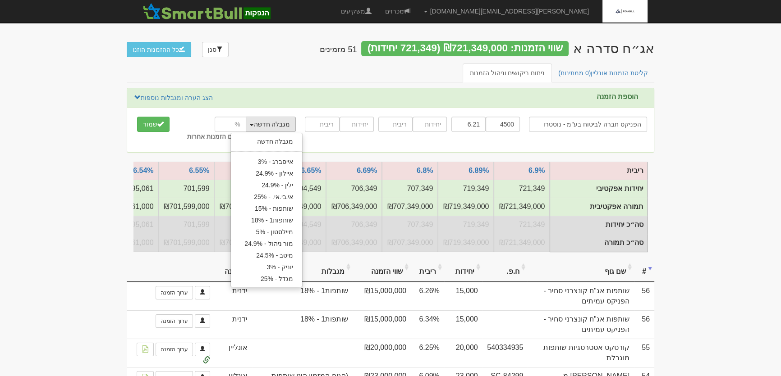
click at [282, 220] on link "שותפות1 - 18%" at bounding box center [266, 221] width 71 height 12
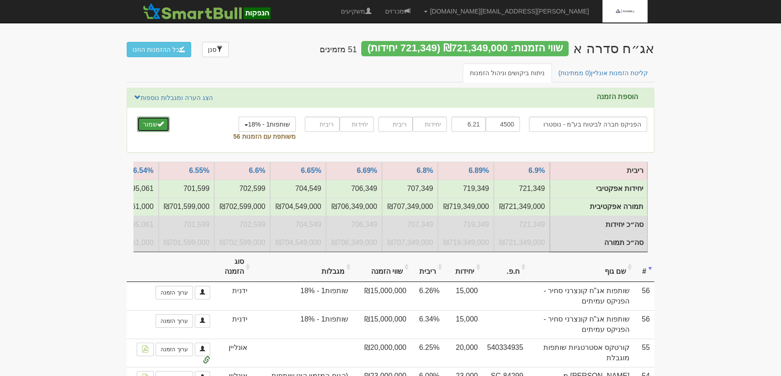
click at [155, 120] on button "שמור" at bounding box center [153, 124] width 32 height 15
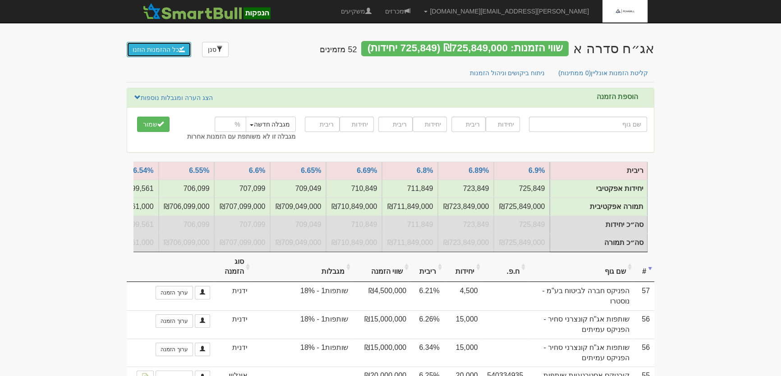
click at [158, 51] on button "כל ההזמנות הוזנו" at bounding box center [159, 49] width 64 height 15
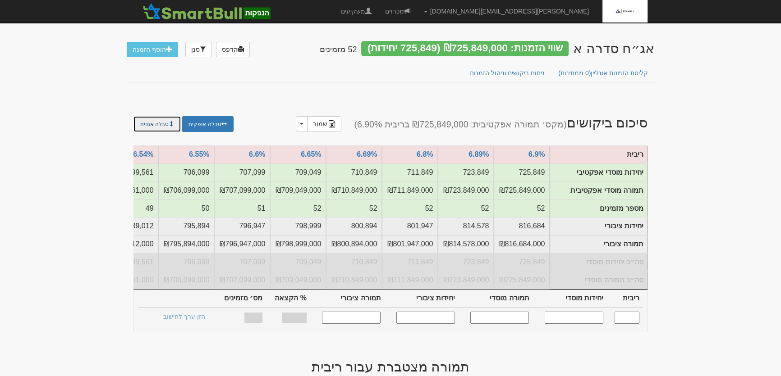
click at [163, 122] on link "טבלה אנכית" at bounding box center [156, 124] width 47 height 16
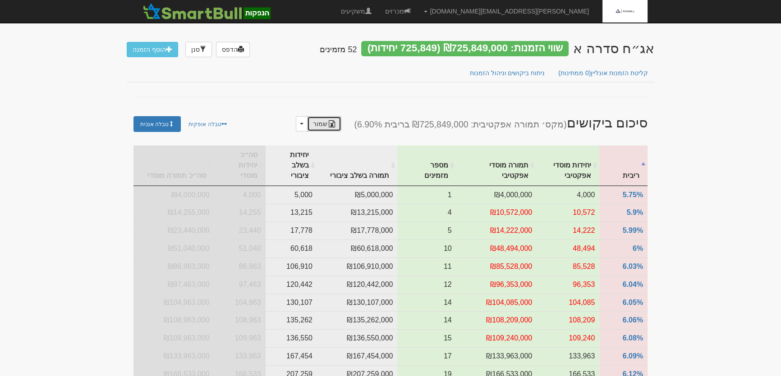
click at [341, 128] on link "שמור" at bounding box center [324, 123] width 34 height 15
click at [209, 125] on link "טבלה אופקית" at bounding box center [207, 124] width 51 height 16
